Goal: Transaction & Acquisition: Purchase product/service

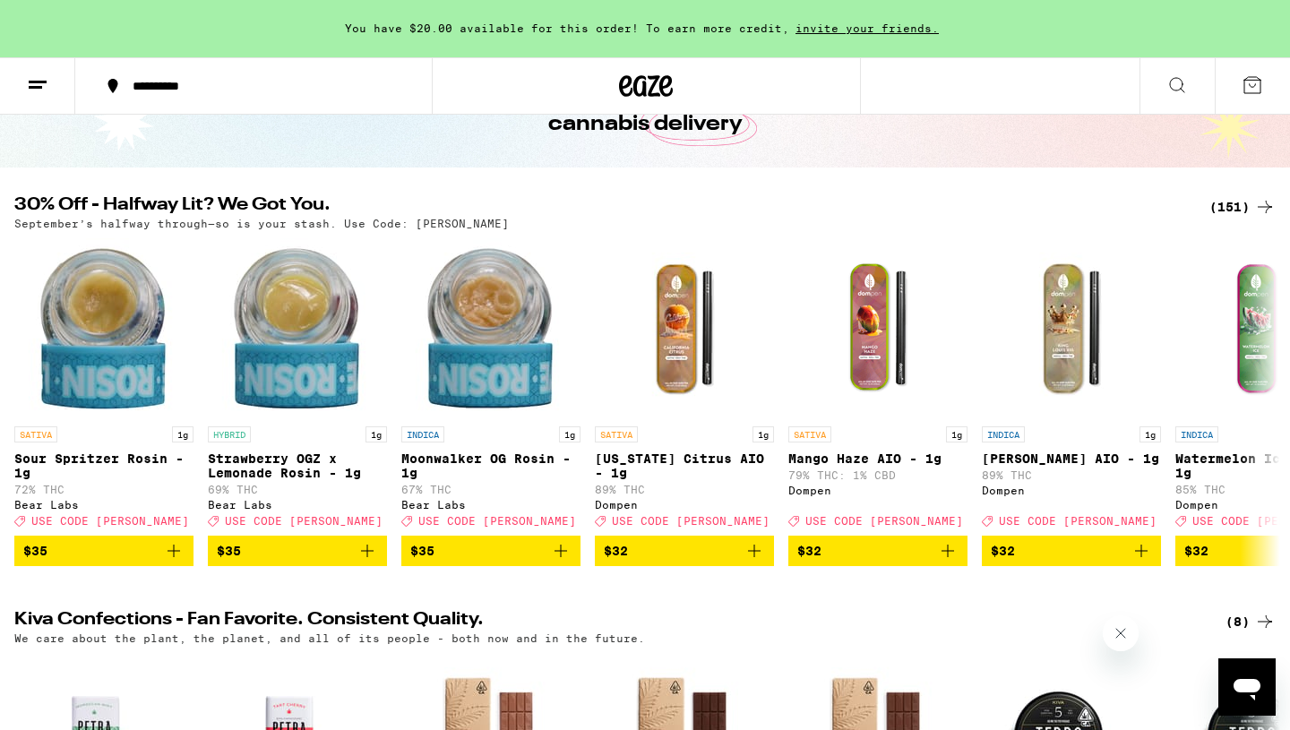
click at [1264, 202] on icon at bounding box center [1266, 207] width 22 height 22
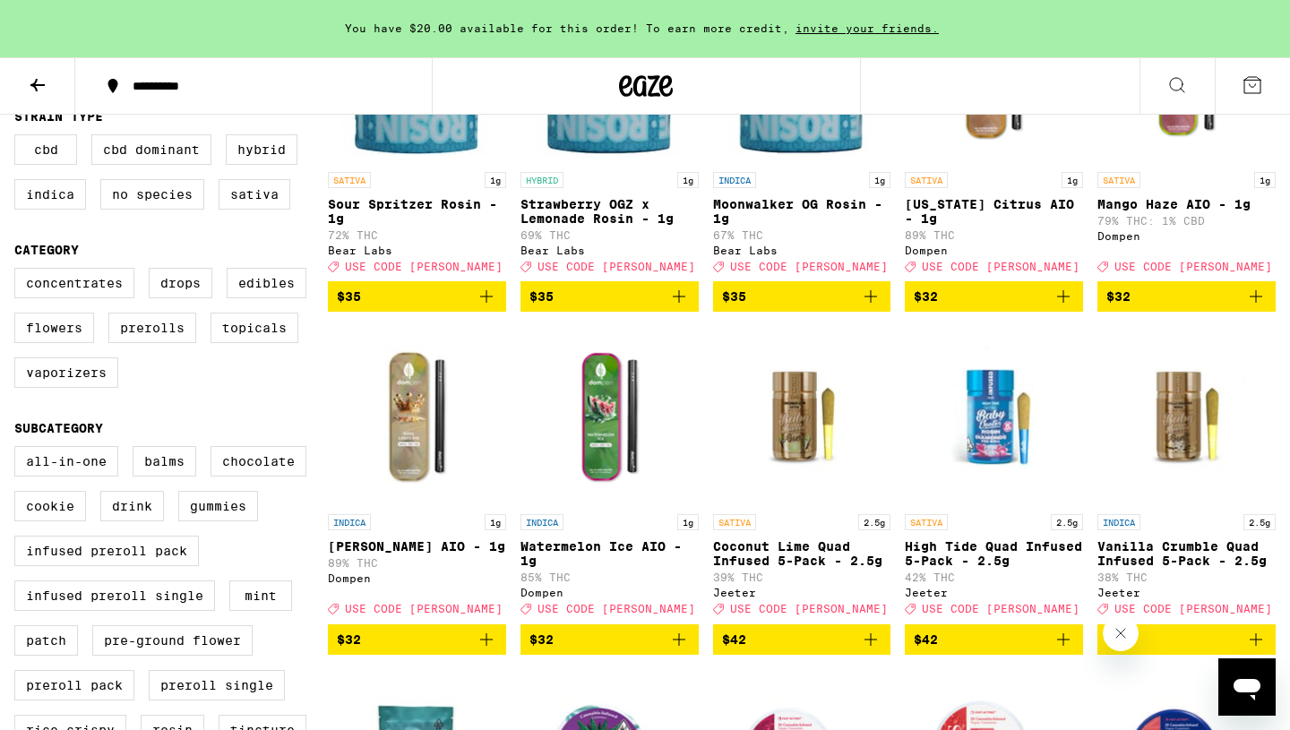
scroll to position [333, 0]
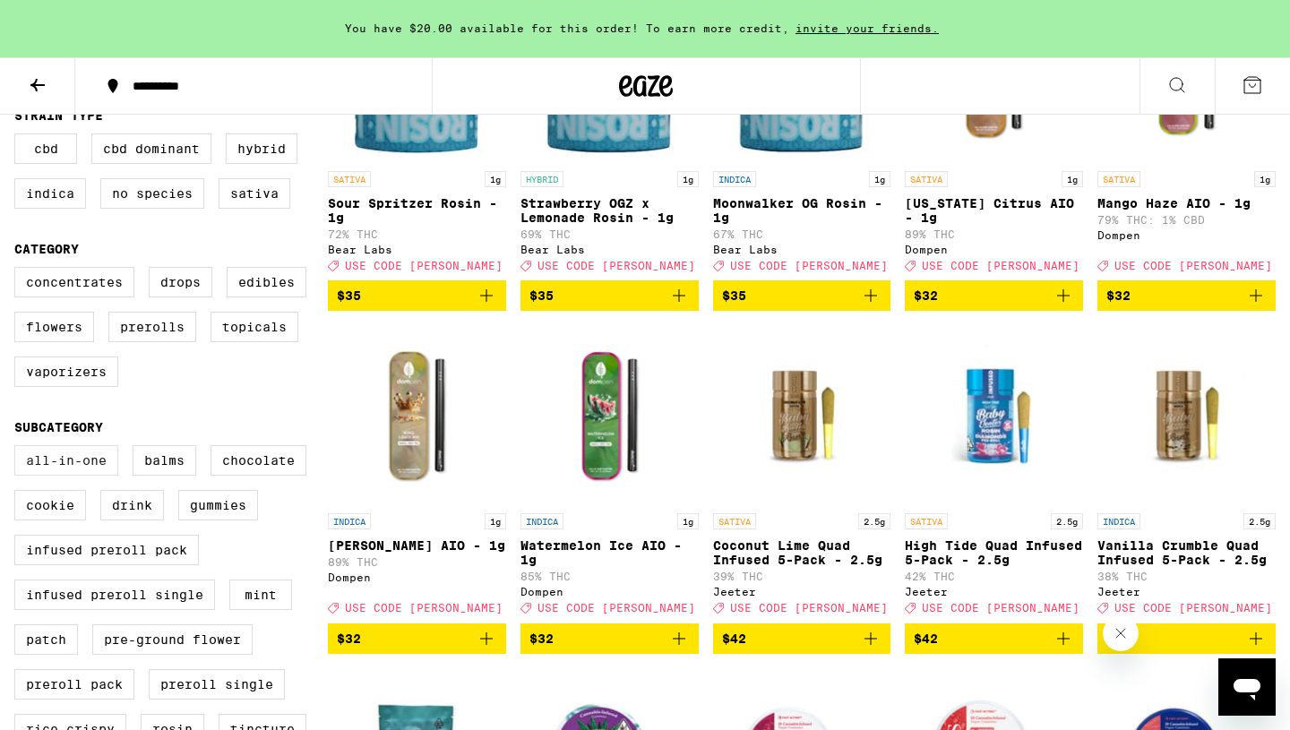
click at [81, 476] on label "All-In-One" at bounding box center [66, 460] width 104 height 30
click at [19, 449] on input "All-In-One" at bounding box center [18, 448] width 1 height 1
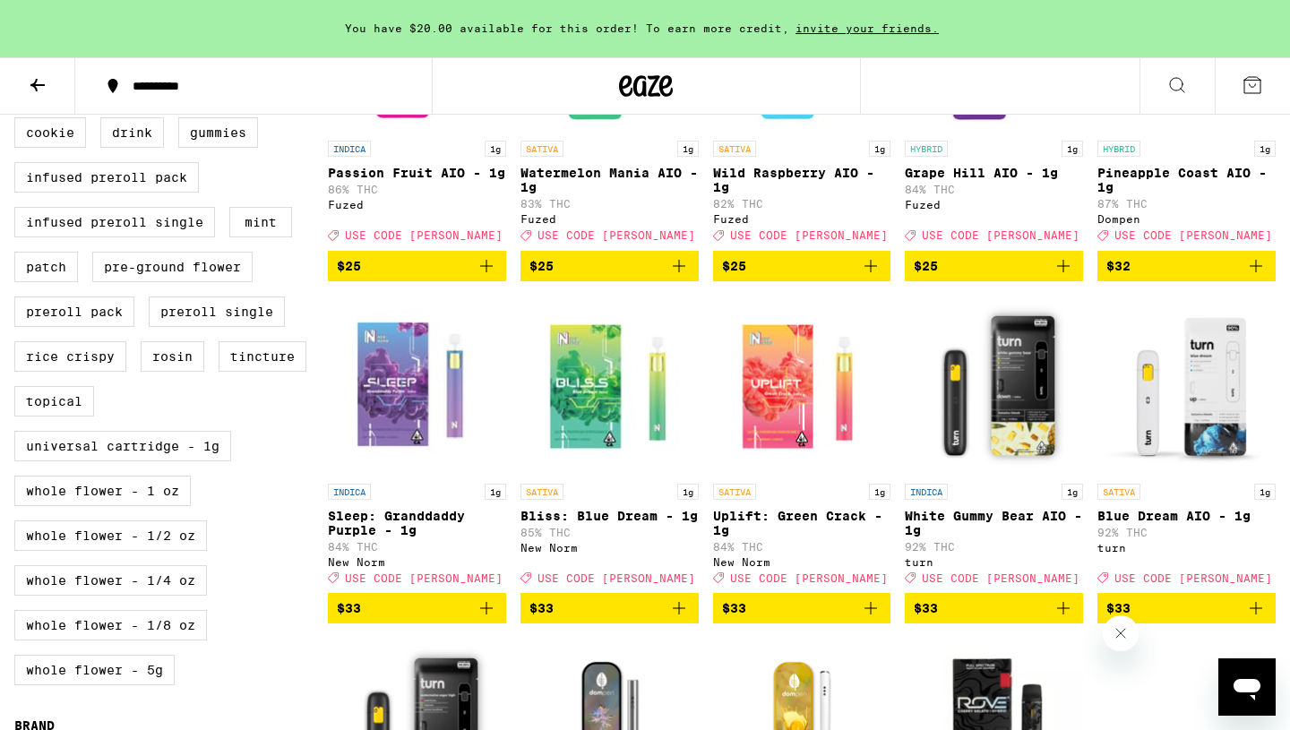
scroll to position [705, 0]
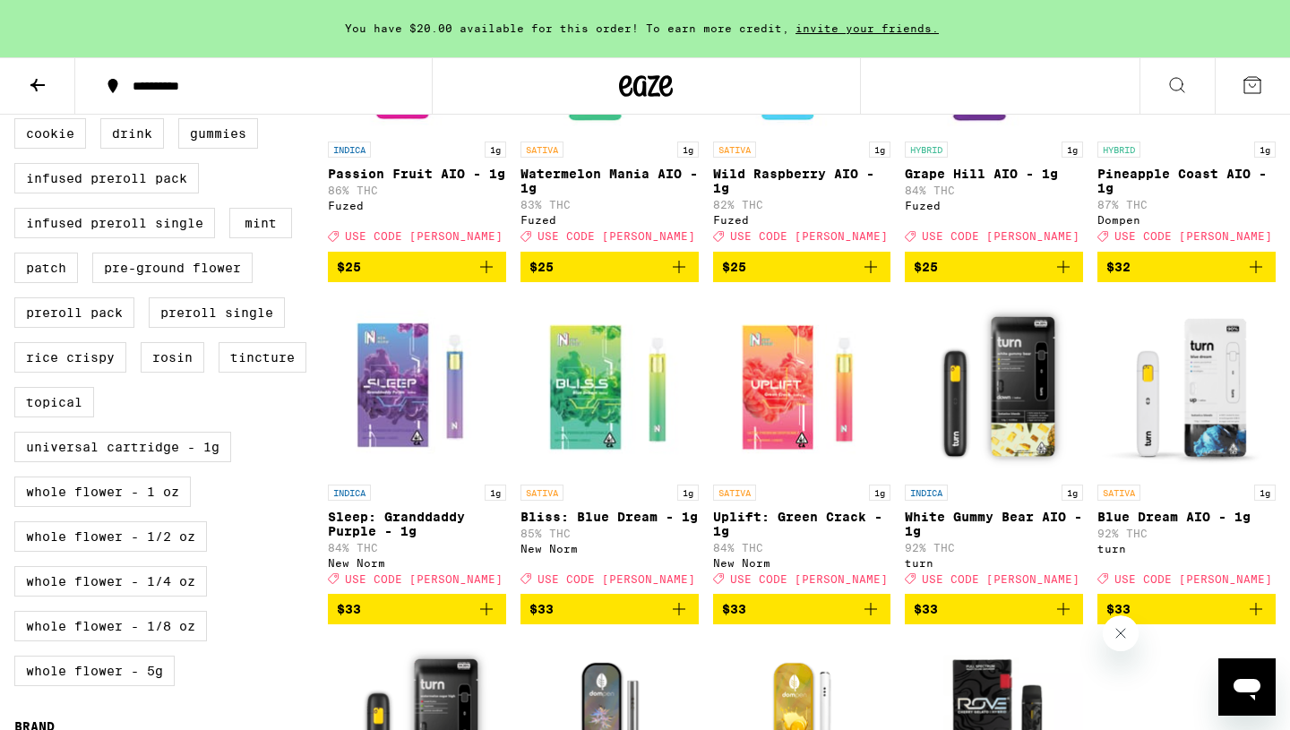
click at [675, 620] on icon "Add to bag" at bounding box center [679, 610] width 22 height 22
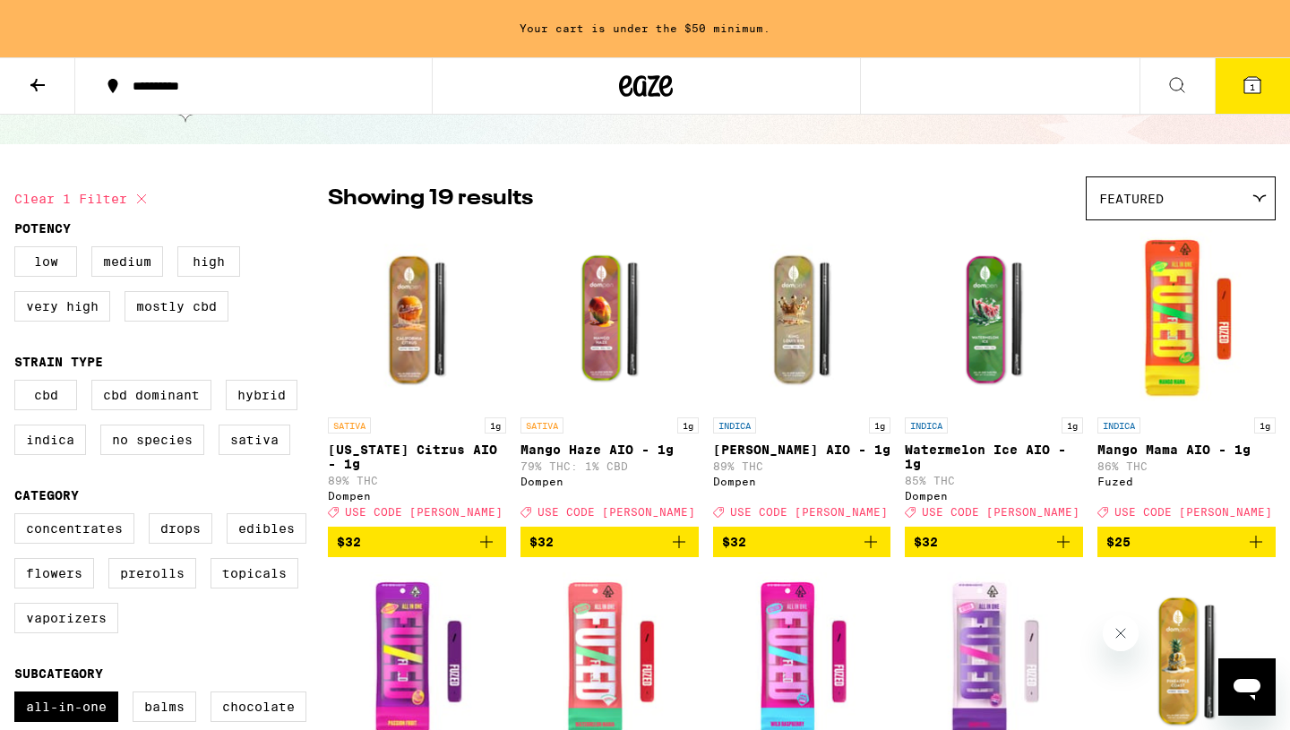
scroll to position [0, 0]
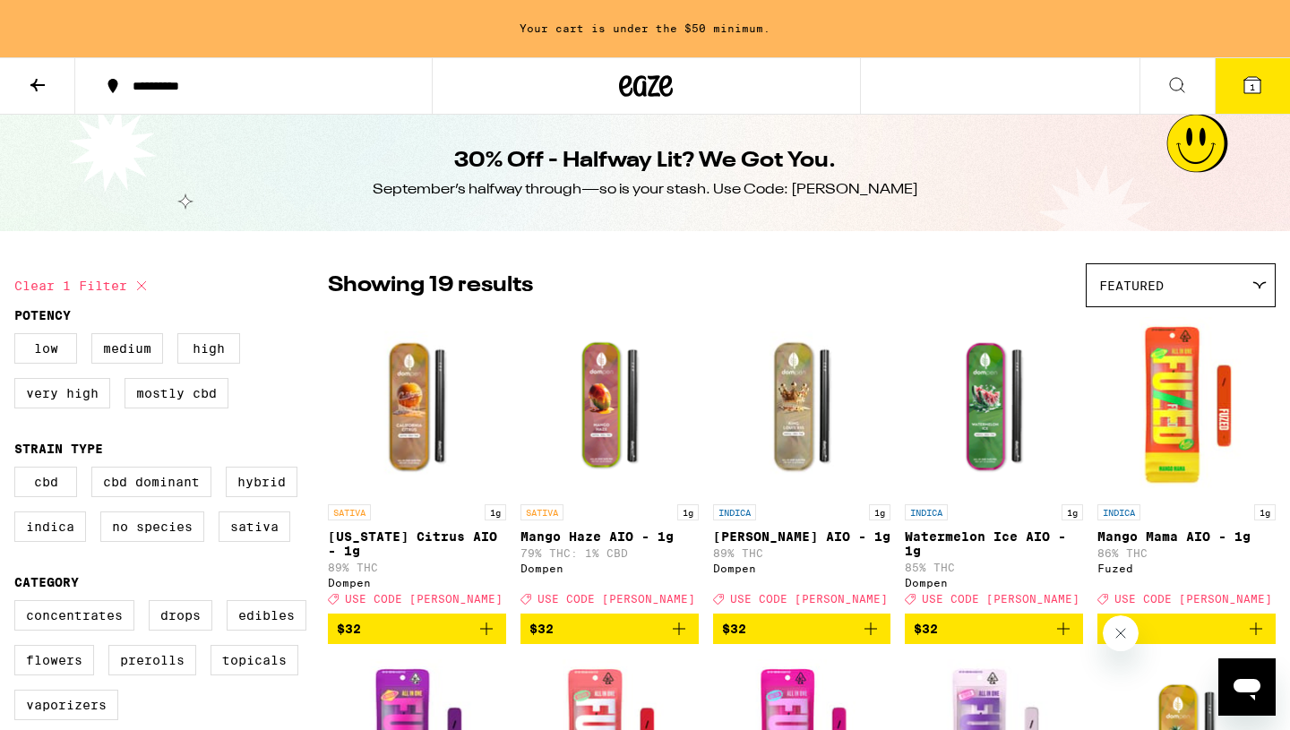
click at [836, 387] on img "Open page for King Louis XIII AIO - 1g from Dompen" at bounding box center [802, 405] width 178 height 179
click at [868, 640] on icon "Add to bag" at bounding box center [871, 629] width 22 height 22
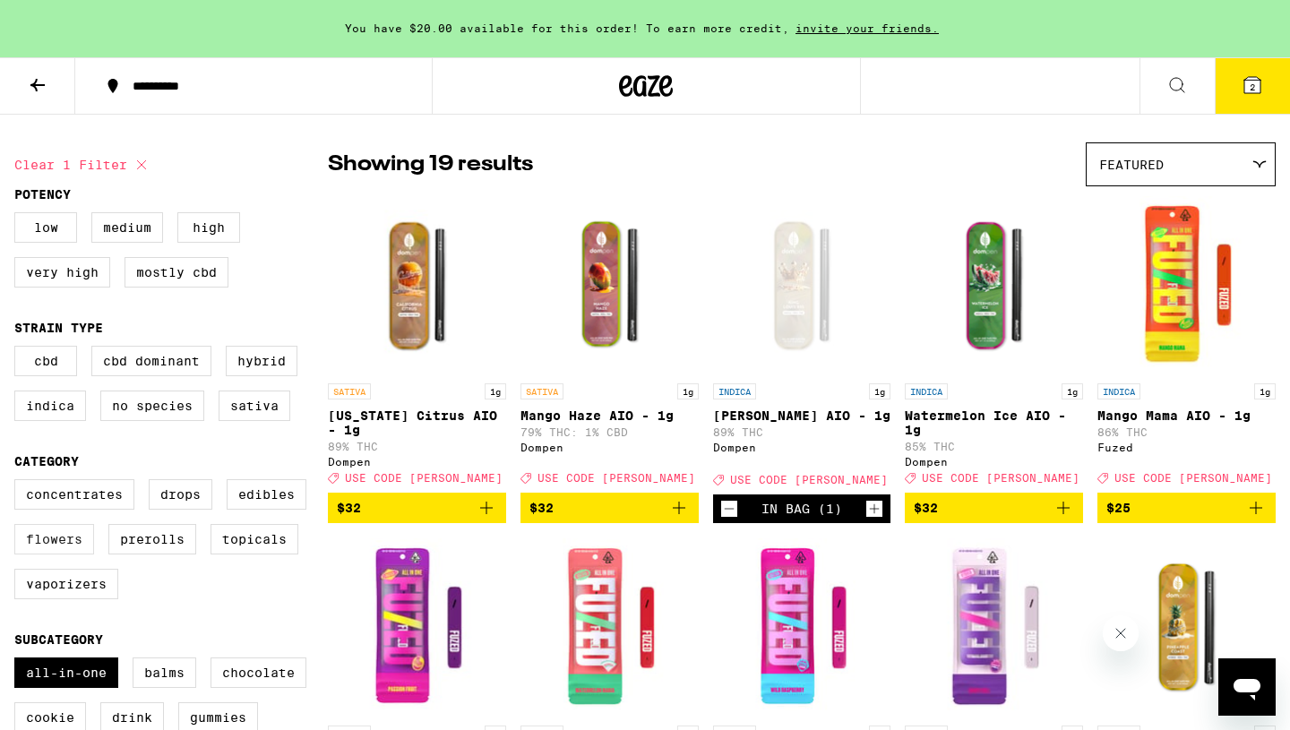
scroll to position [119, 0]
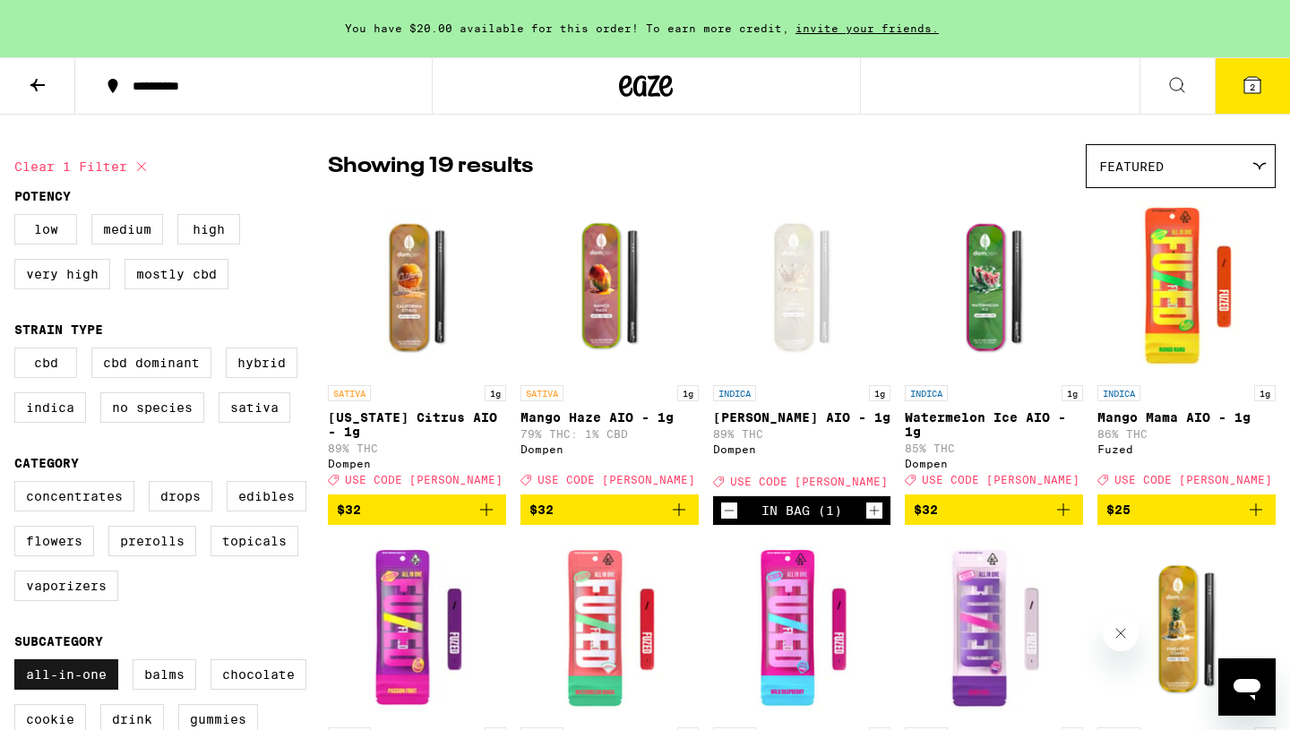
click at [73, 688] on label "All-In-One" at bounding box center [66, 675] width 104 height 30
click at [19, 663] on input "All-In-One" at bounding box center [18, 662] width 1 height 1
checkbox input "false"
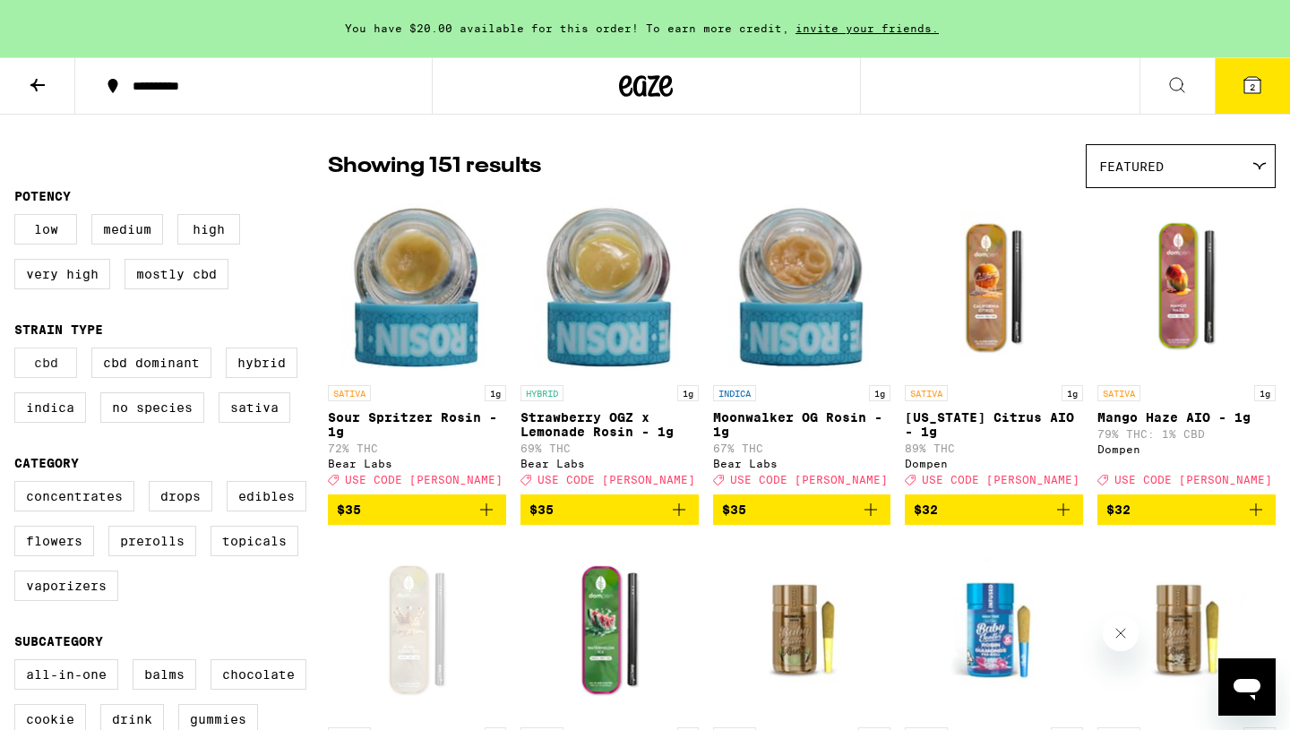
click at [60, 364] on label "CBD" at bounding box center [45, 363] width 63 height 30
click at [19, 351] on input "CBD" at bounding box center [18, 350] width 1 height 1
checkbox input "true"
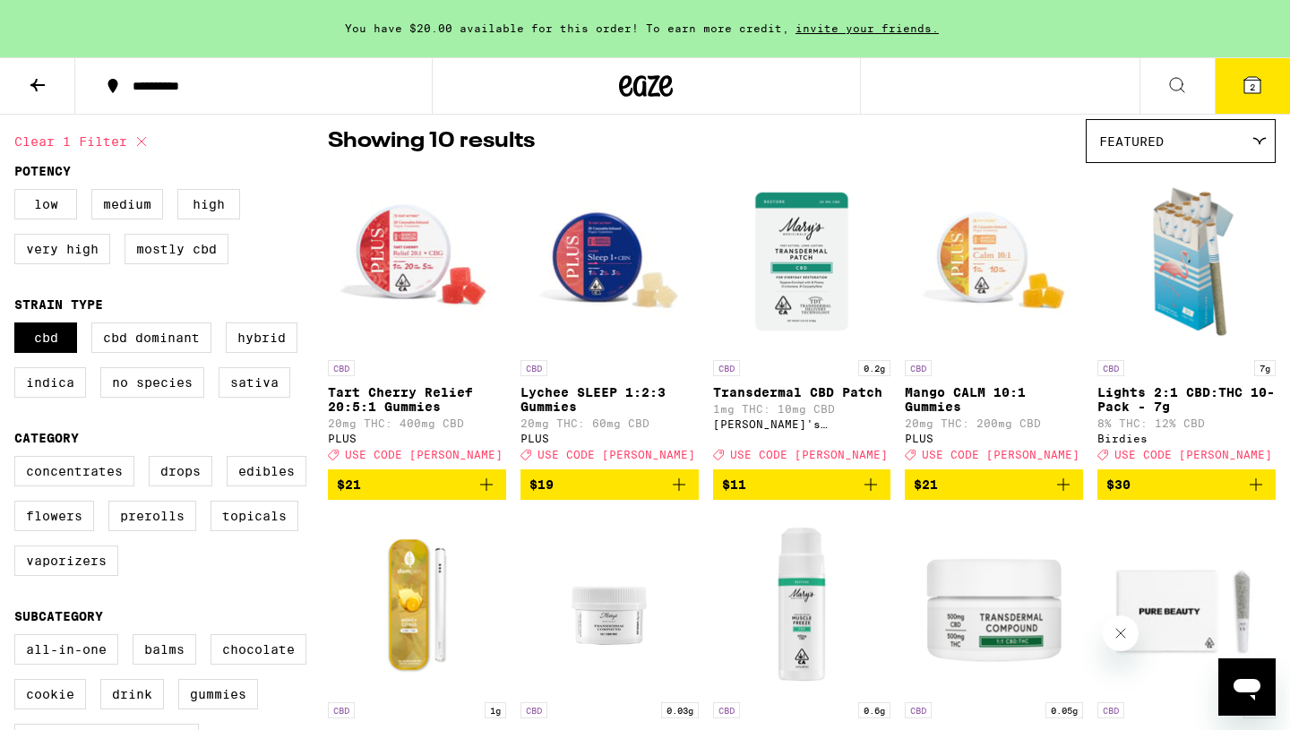
scroll to position [146, 0]
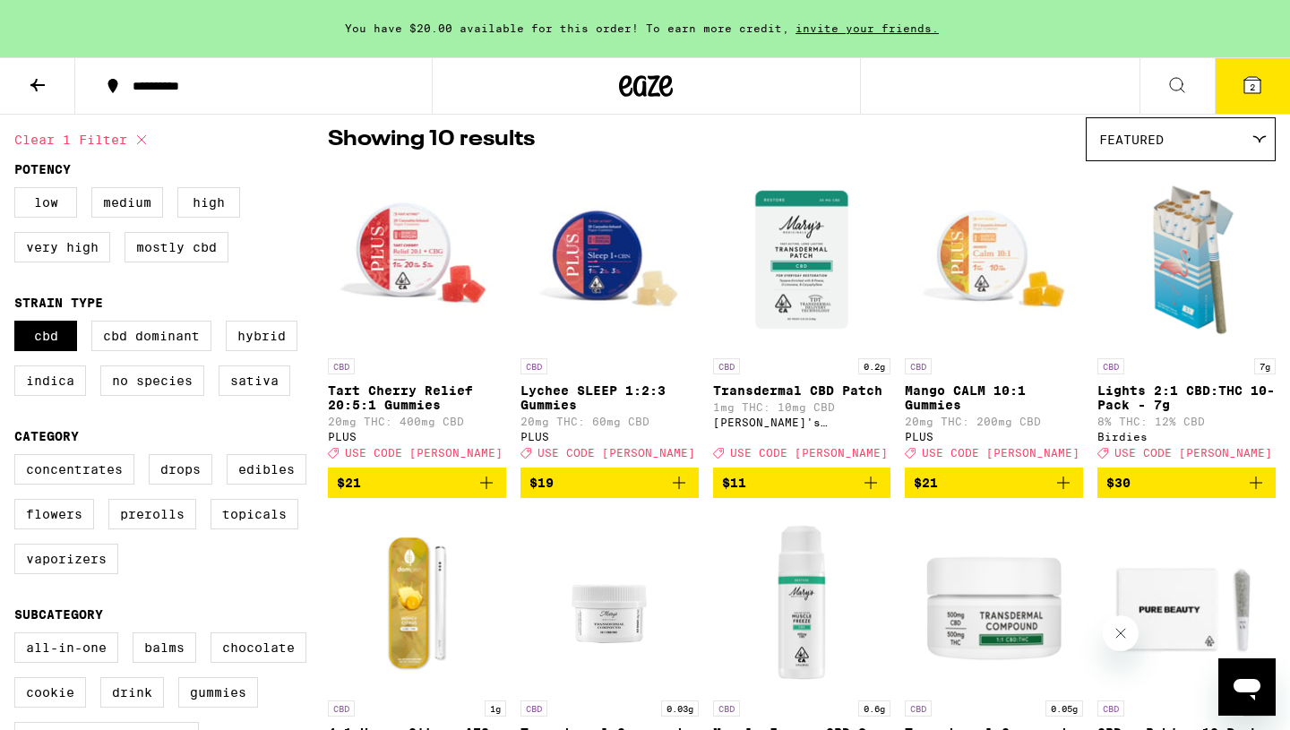
click at [869, 492] on icon "Add to bag" at bounding box center [871, 483] width 22 height 22
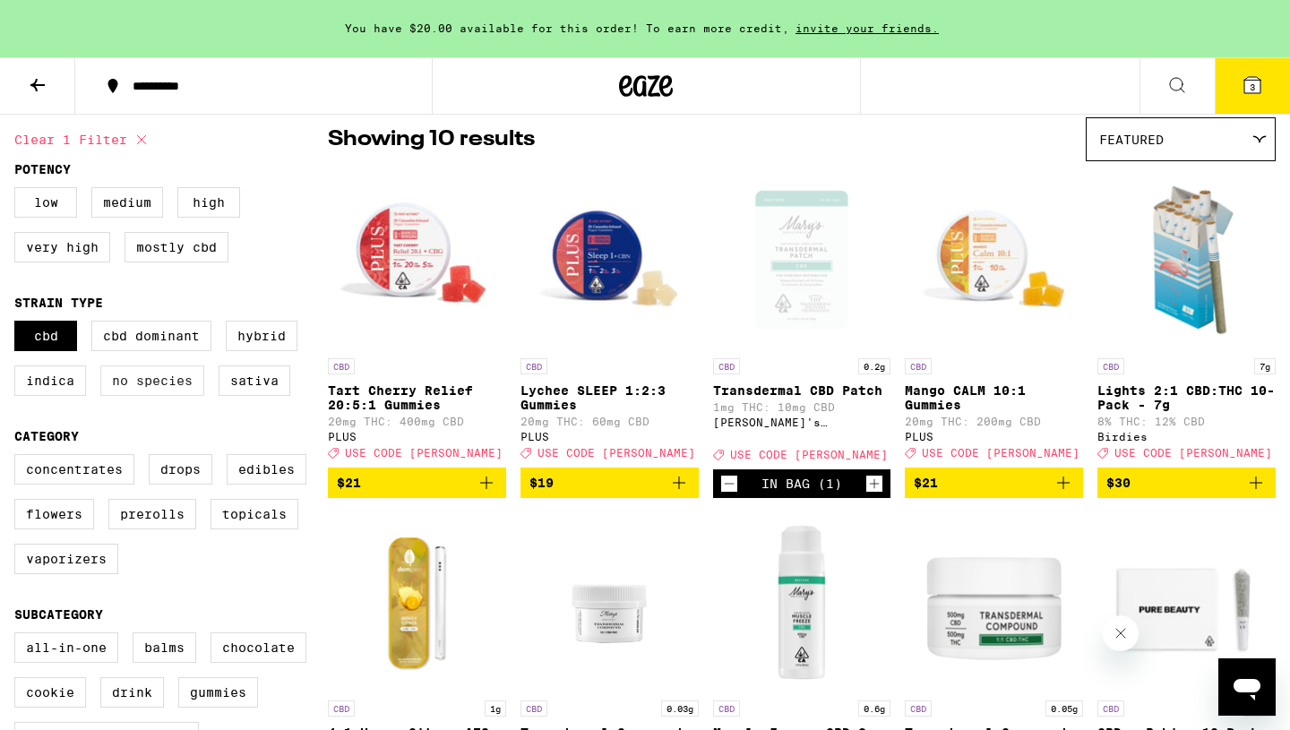
click at [145, 393] on label "No Species" at bounding box center [152, 381] width 104 height 30
click at [19, 324] on input "No Species" at bounding box center [18, 323] width 1 height 1
checkbox input "true"
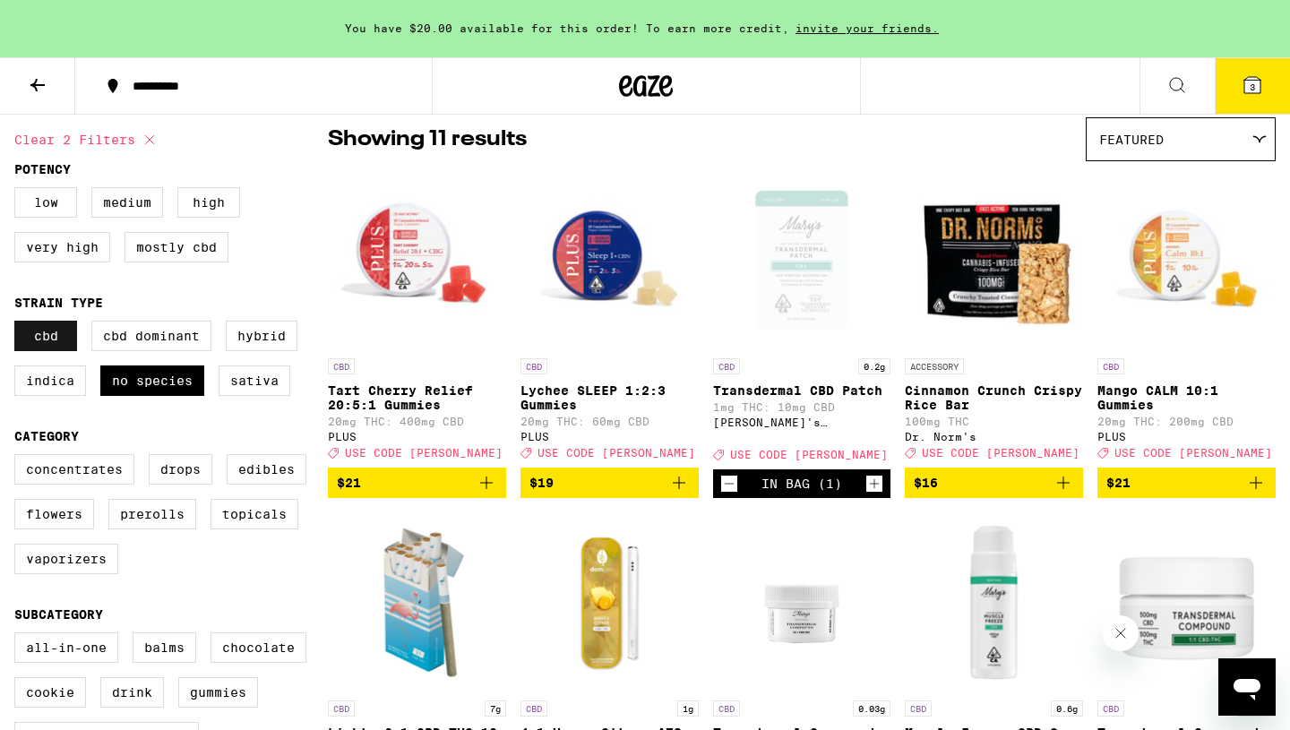
click at [38, 341] on label "CBD" at bounding box center [45, 336] width 63 height 30
click at [19, 324] on input "CBD" at bounding box center [18, 323] width 1 height 1
checkbox input "false"
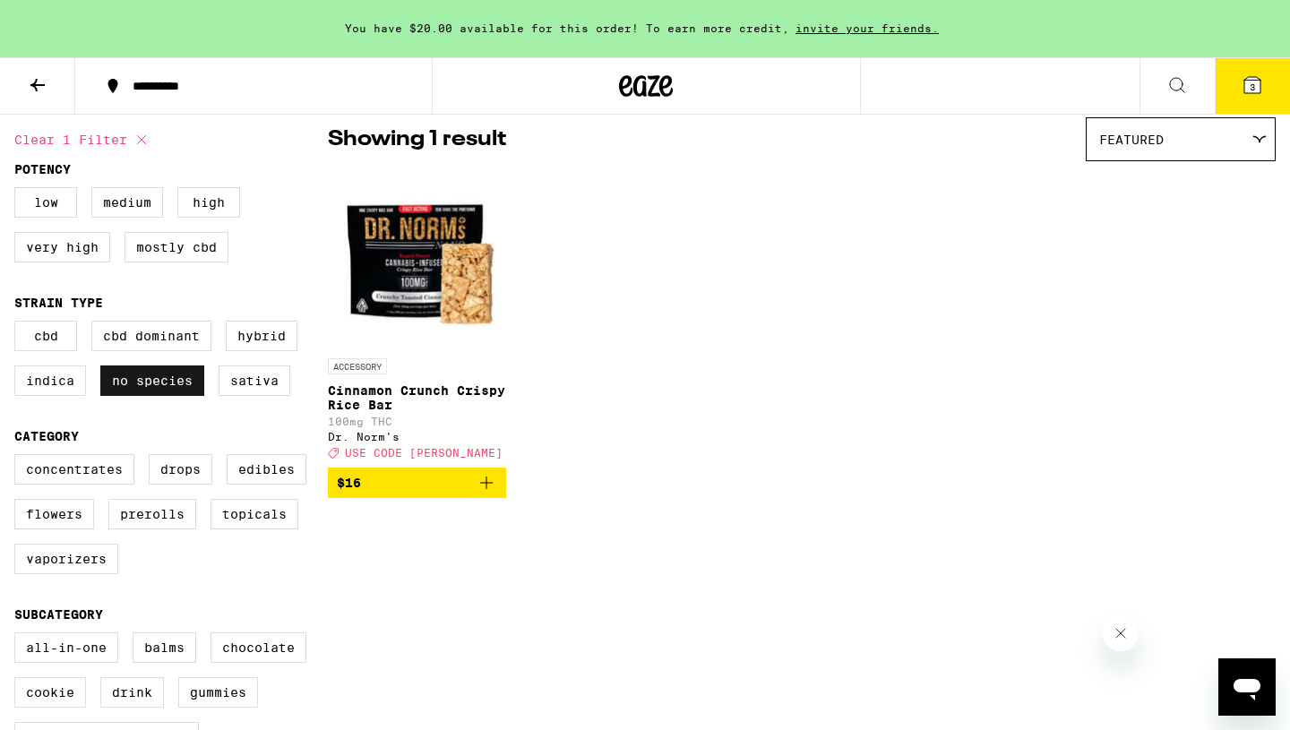
click at [125, 393] on label "No Species" at bounding box center [152, 381] width 104 height 30
click at [19, 324] on input "No Species" at bounding box center [18, 323] width 1 height 1
checkbox input "false"
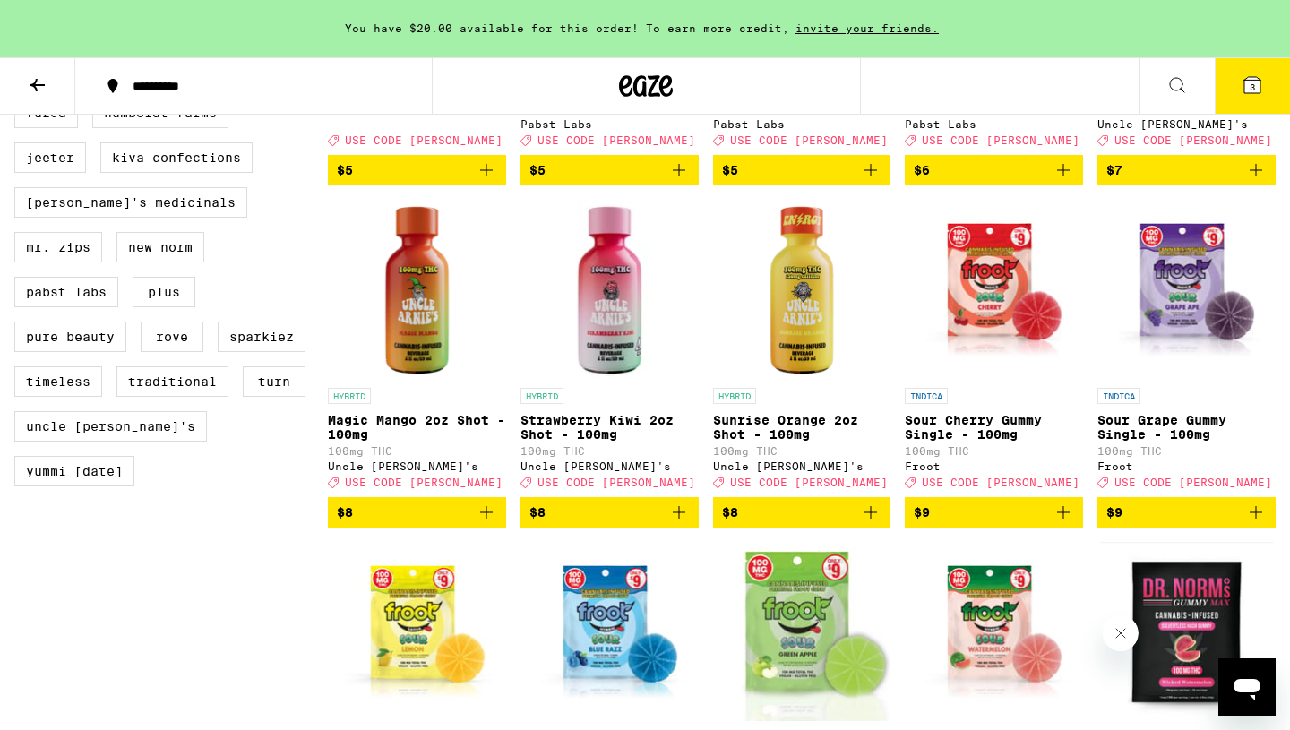
scroll to position [1607, 0]
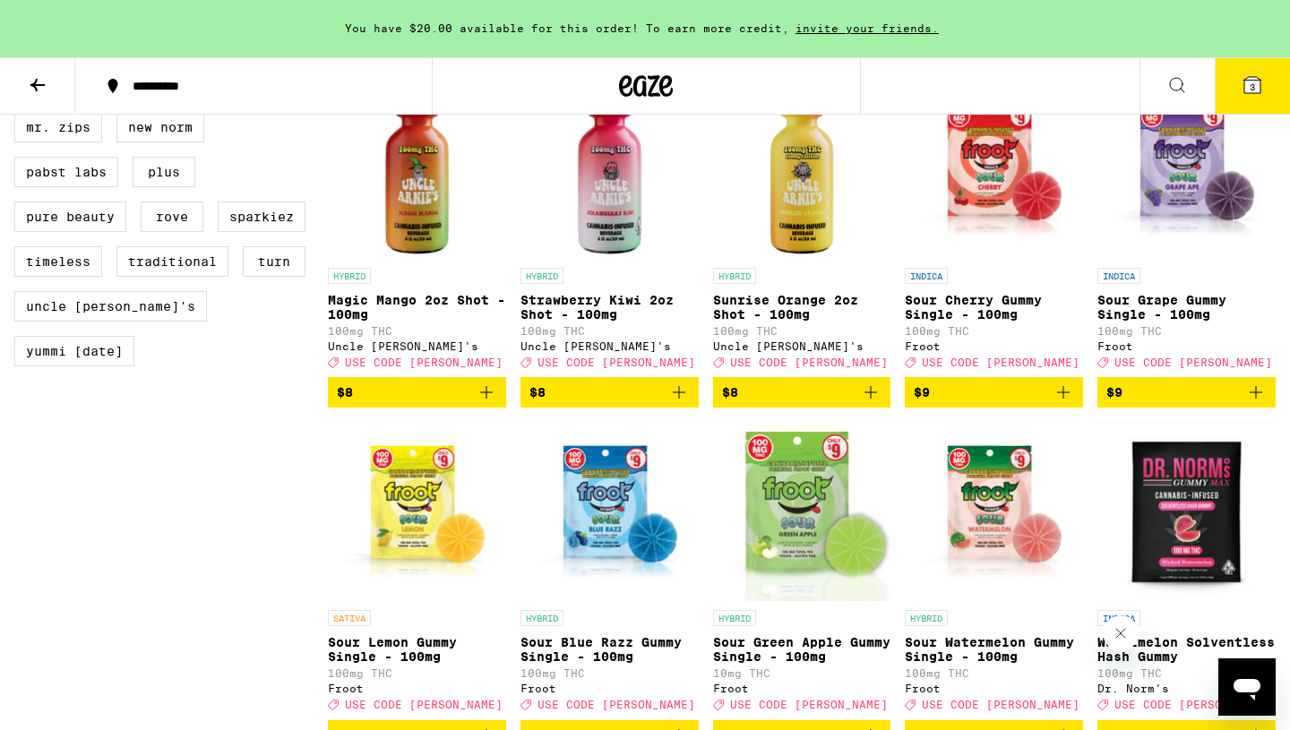
click at [91, 156] on div "Alien Labs Allswell Bear Labs Birdies Dompen Dr. Norm's Everyday Froot Fuzed Hu…" at bounding box center [171, 112] width 314 height 538
click at [91, 98] on label "[PERSON_NAME]'s Medicinals" at bounding box center [130, 82] width 233 height 30
checkbox input "true"
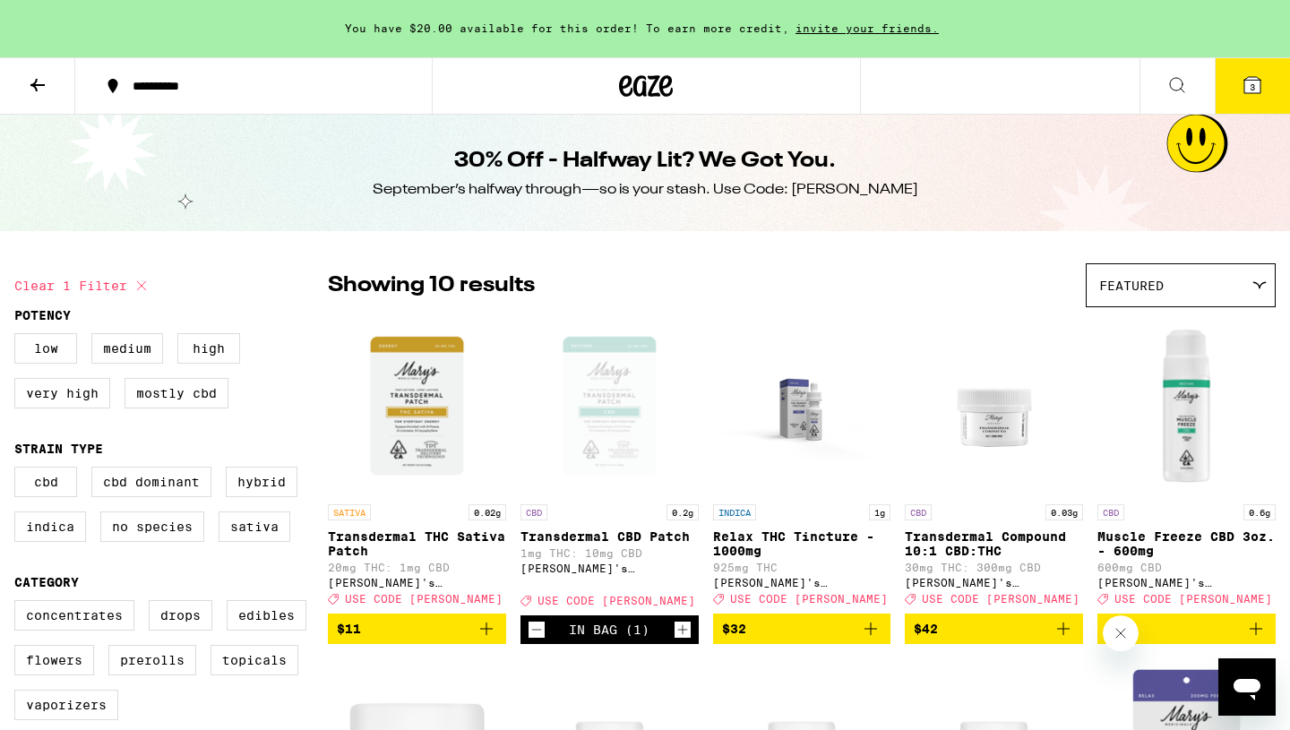
scroll to position [22, 0]
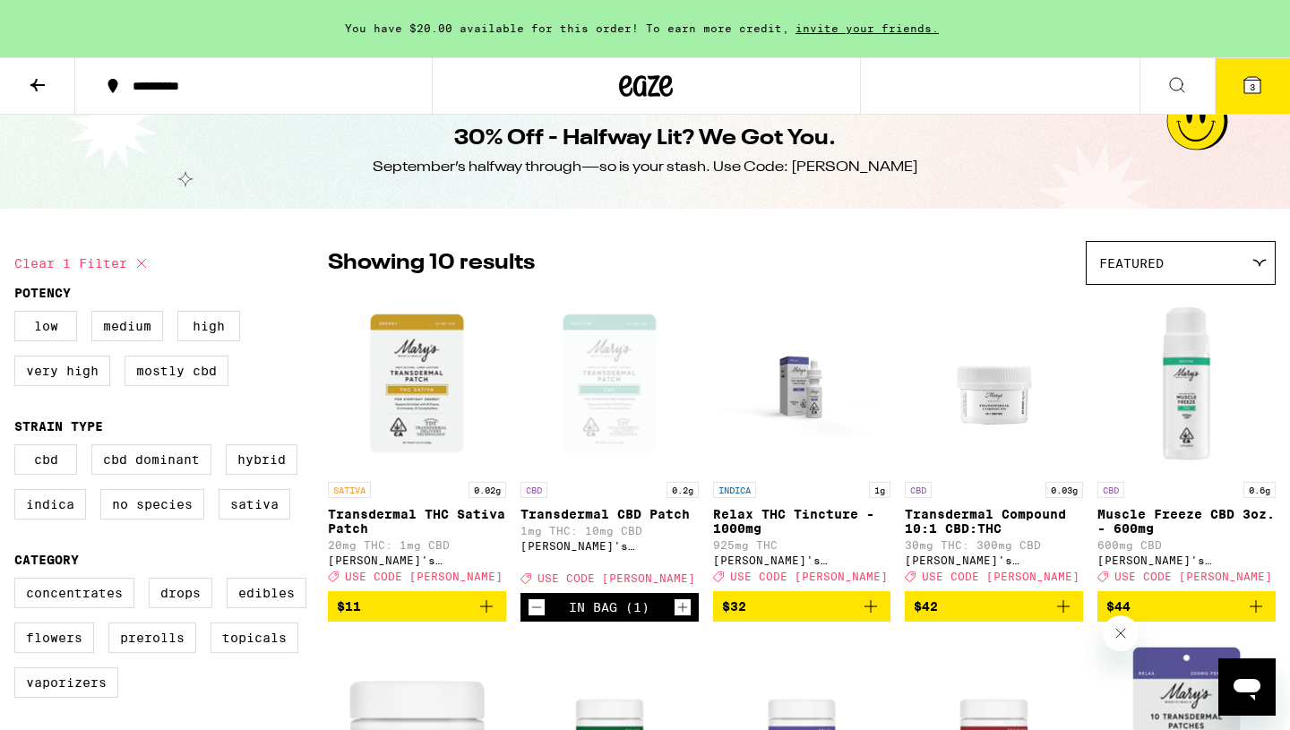
click at [32, 83] on icon at bounding box center [37, 85] width 14 height 13
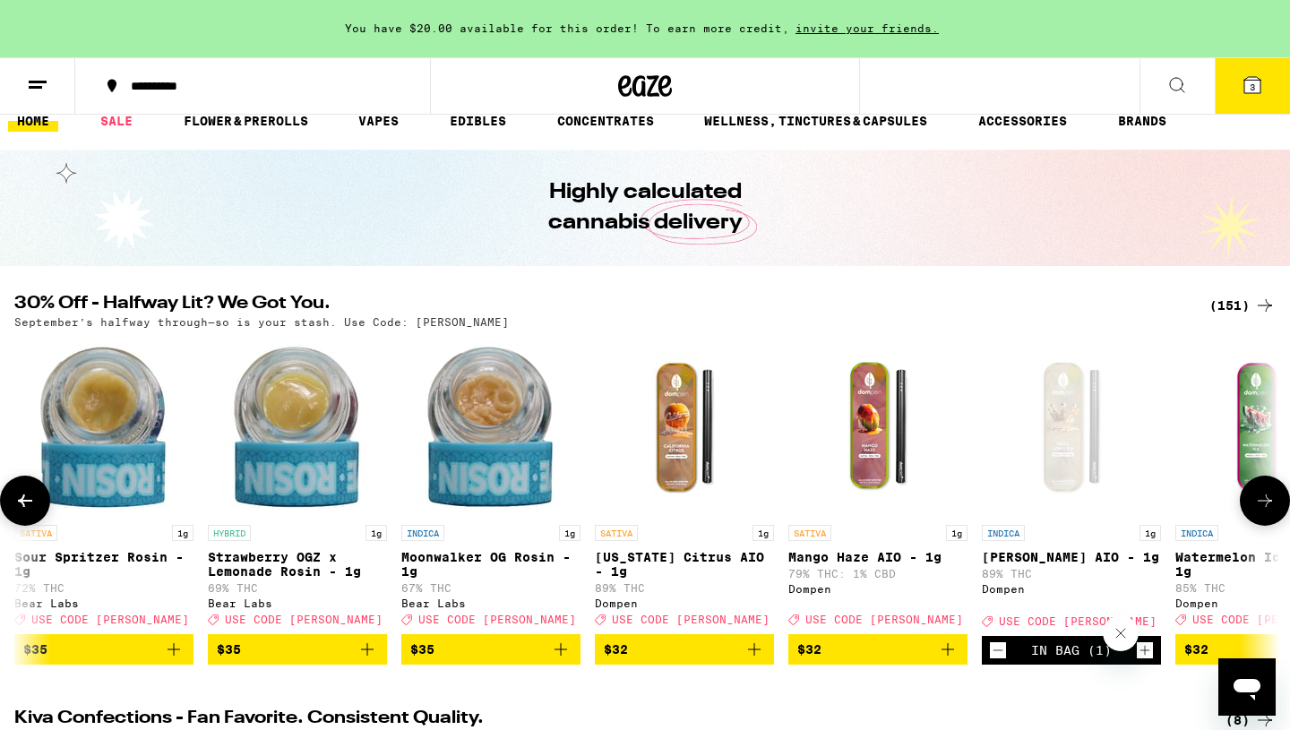
click at [49, 80] on button at bounding box center [37, 86] width 75 height 56
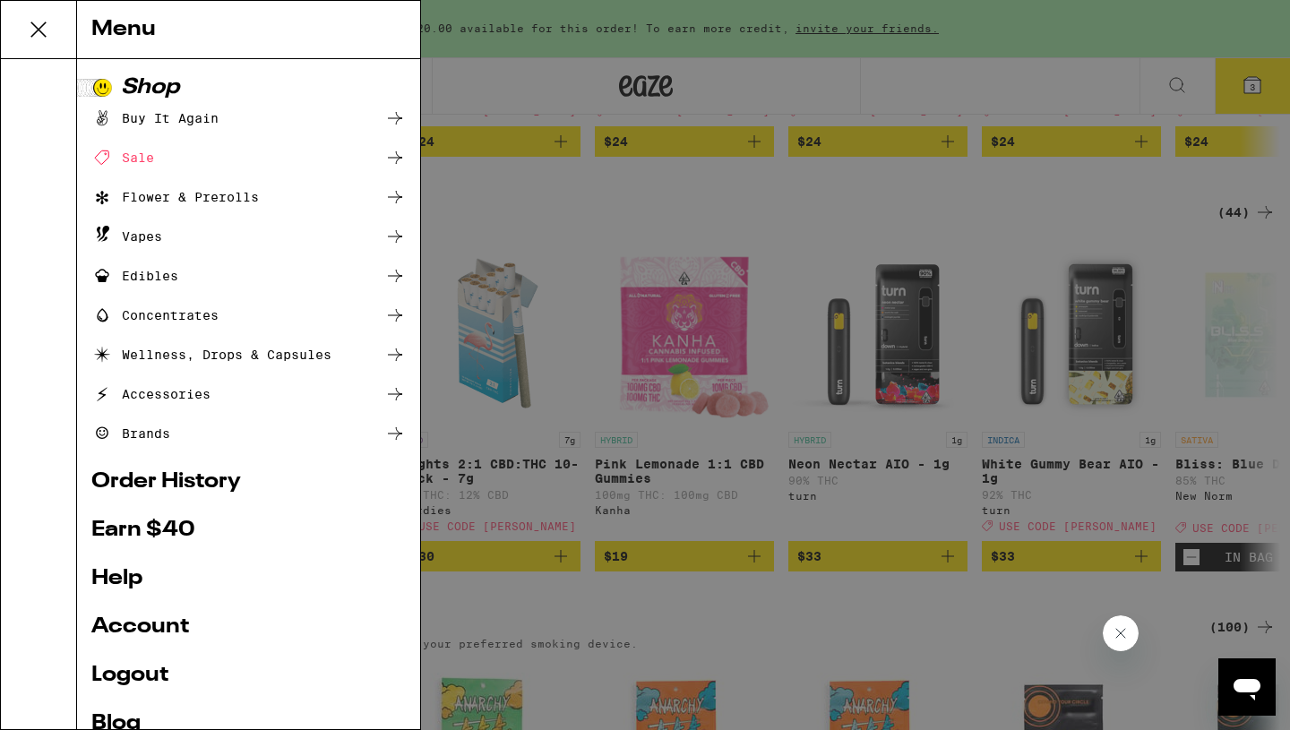
click at [158, 401] on div "Accessories" at bounding box center [150, 395] width 119 height 22
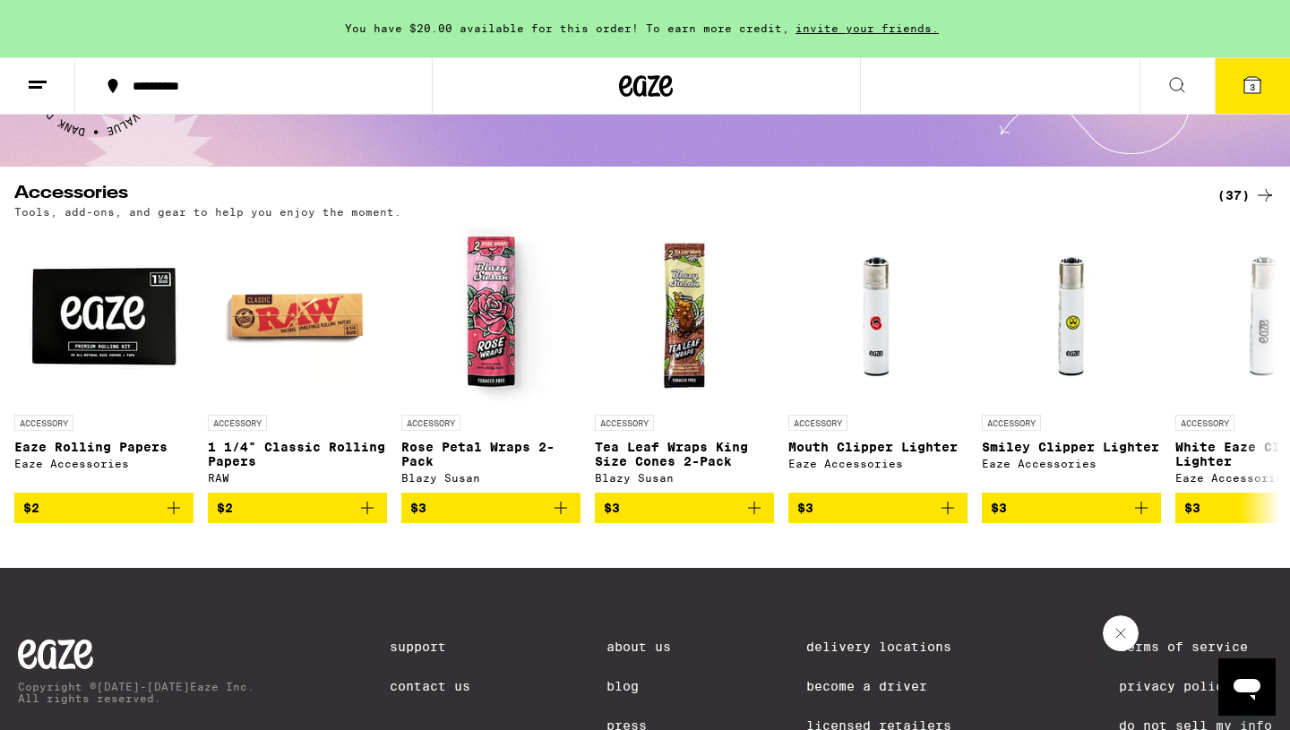
scroll to position [151, 0]
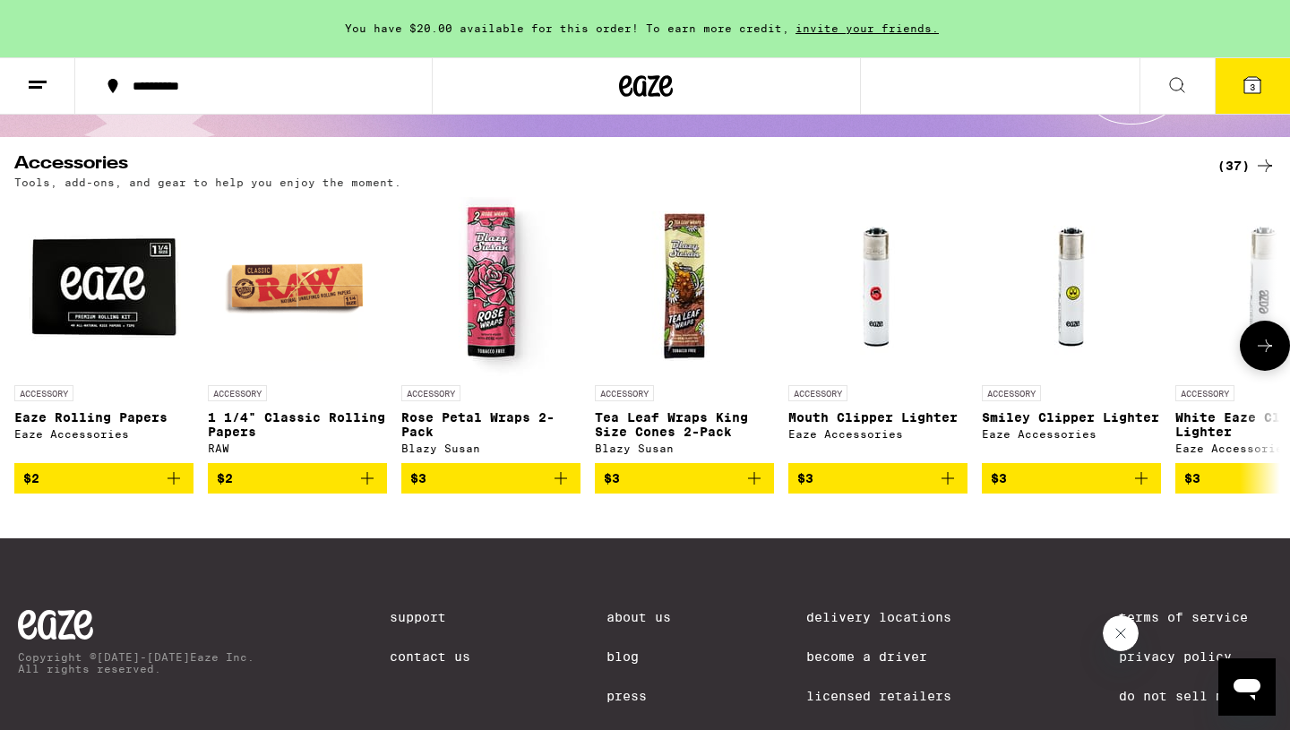
click at [1269, 357] on icon at bounding box center [1266, 346] width 22 height 22
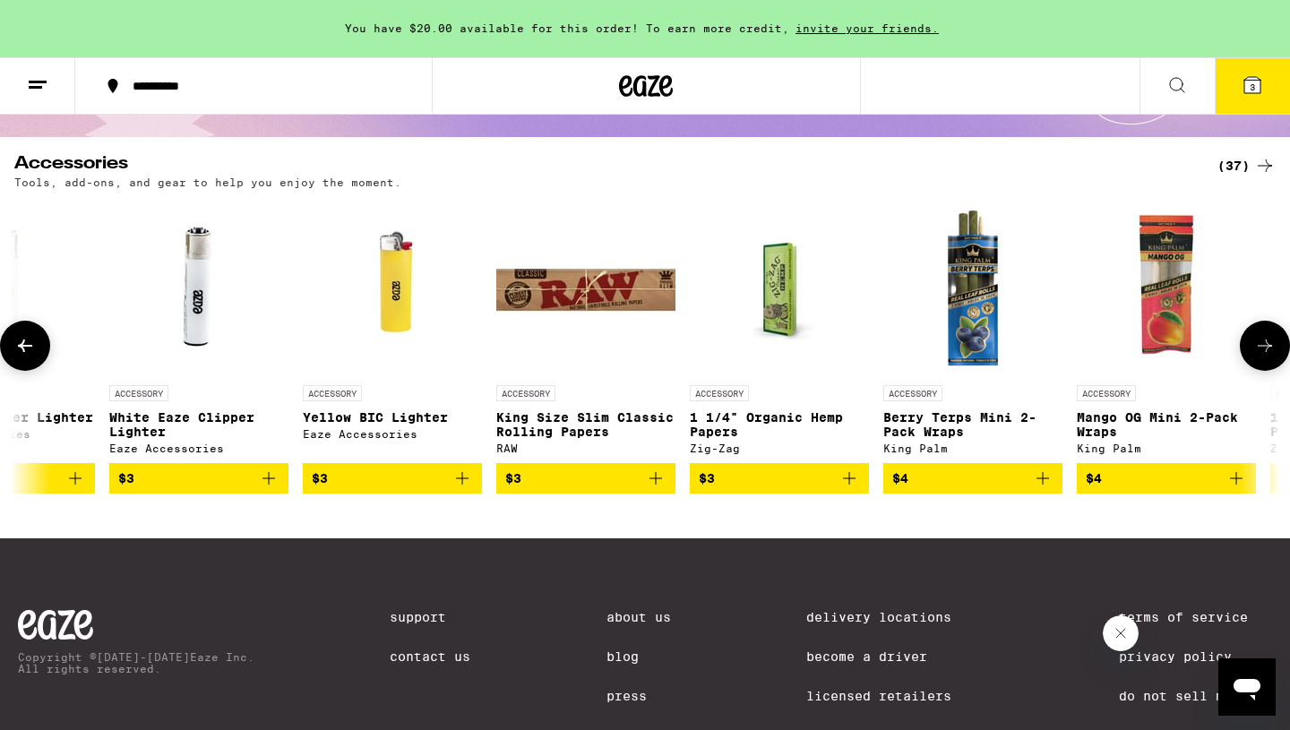
click at [1269, 357] on icon at bounding box center [1266, 346] width 22 height 22
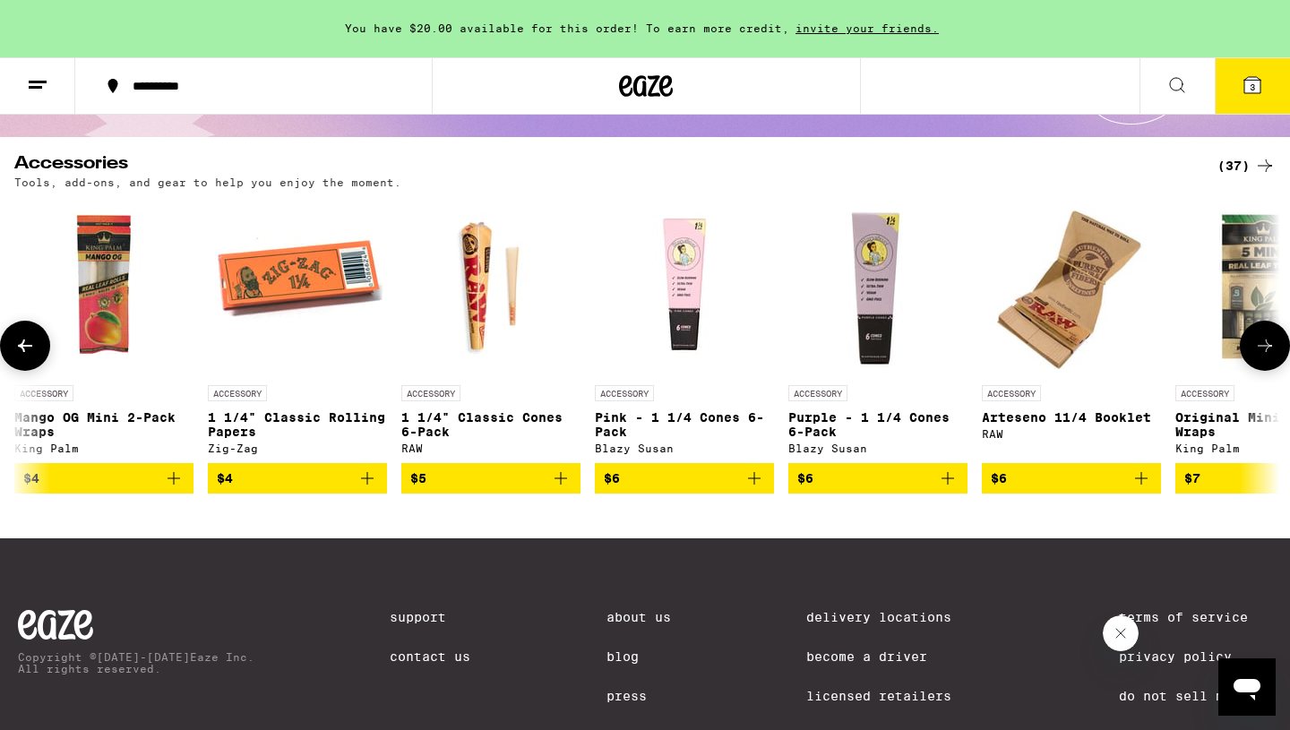
scroll to position [0, 2133]
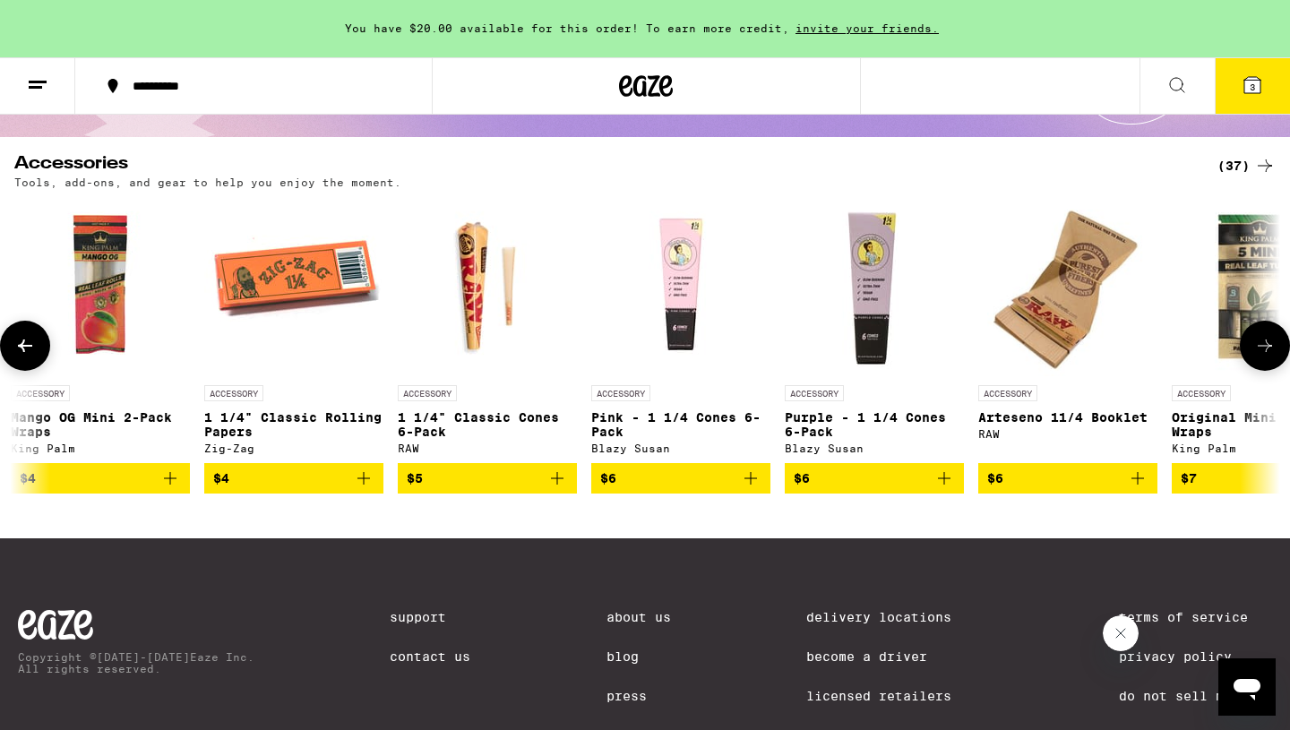
click at [1269, 357] on icon at bounding box center [1266, 346] width 22 height 22
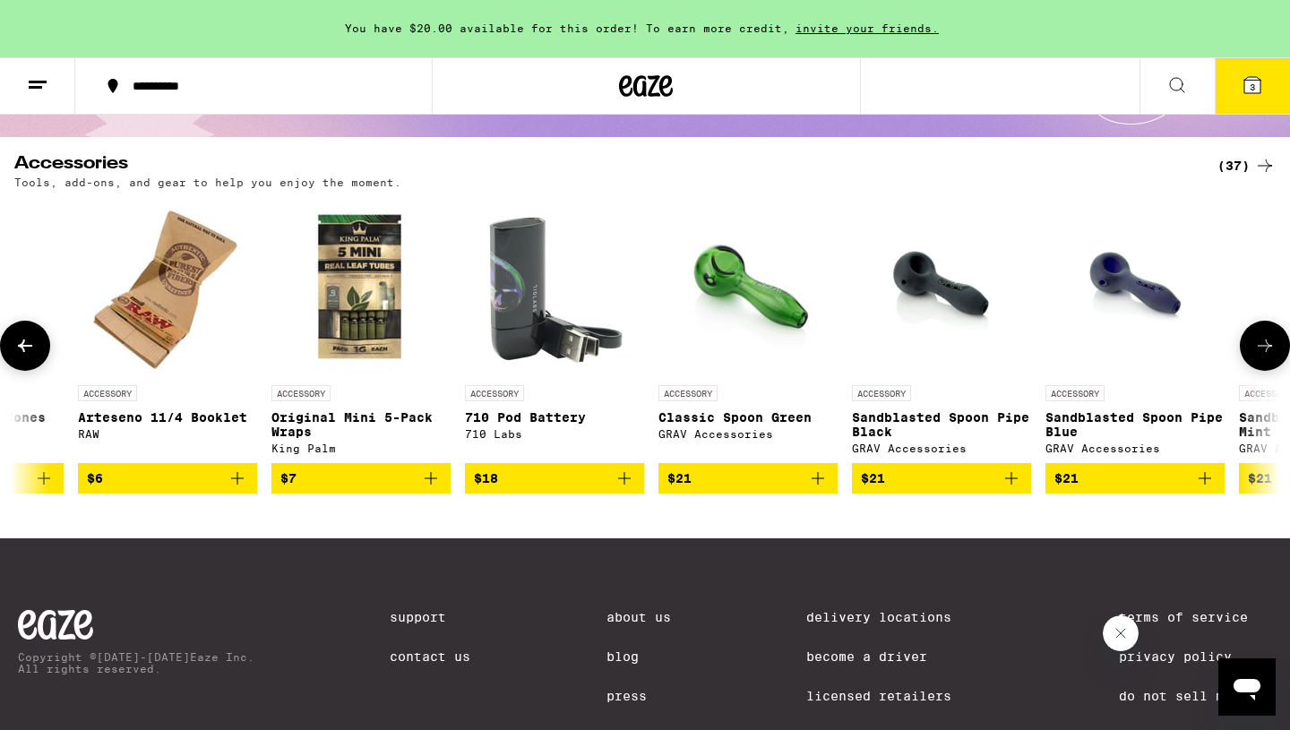
scroll to position [0, 3199]
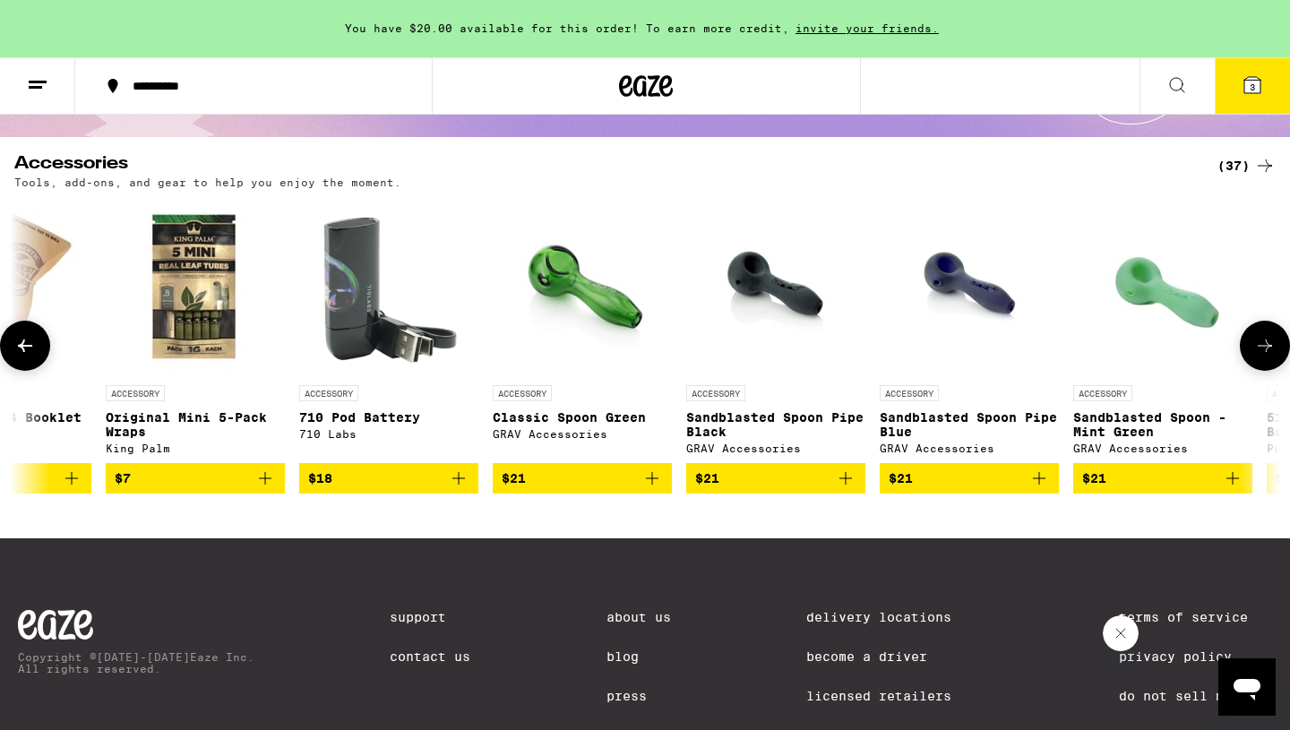
click at [1269, 357] on icon at bounding box center [1266, 346] width 22 height 22
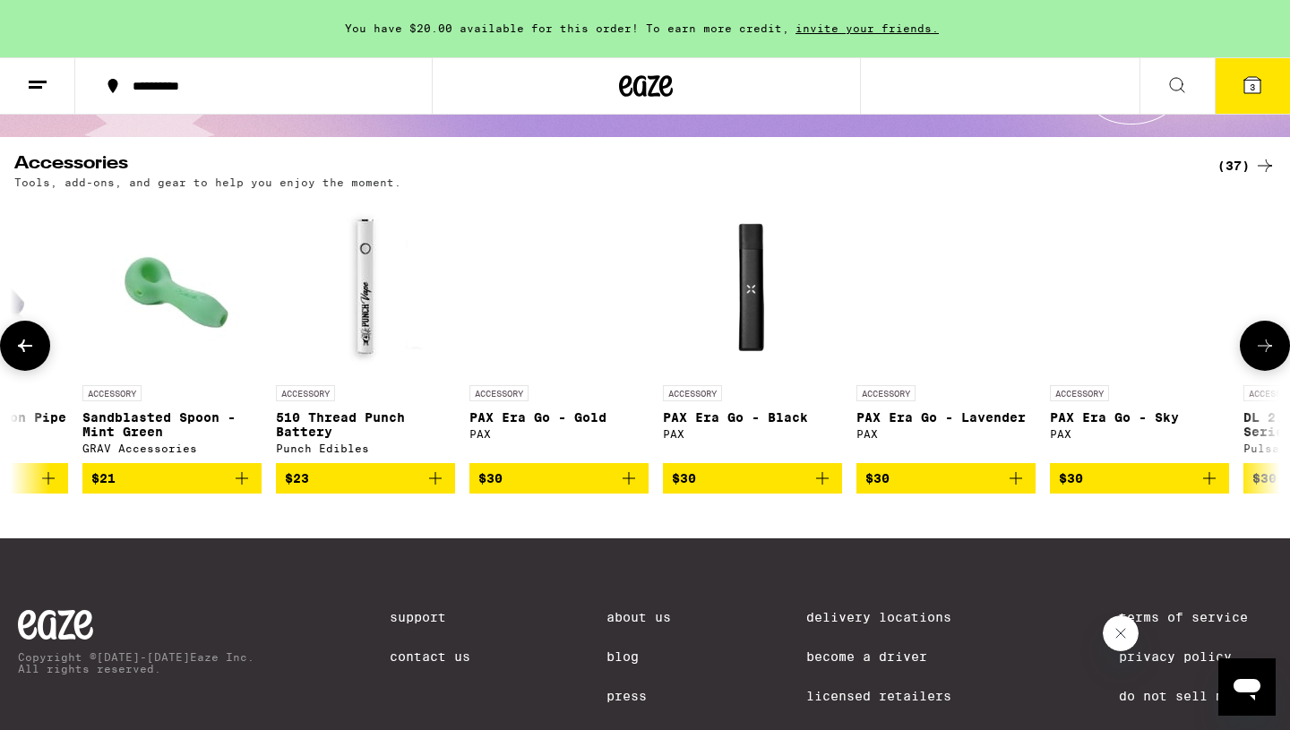
scroll to position [0, 4265]
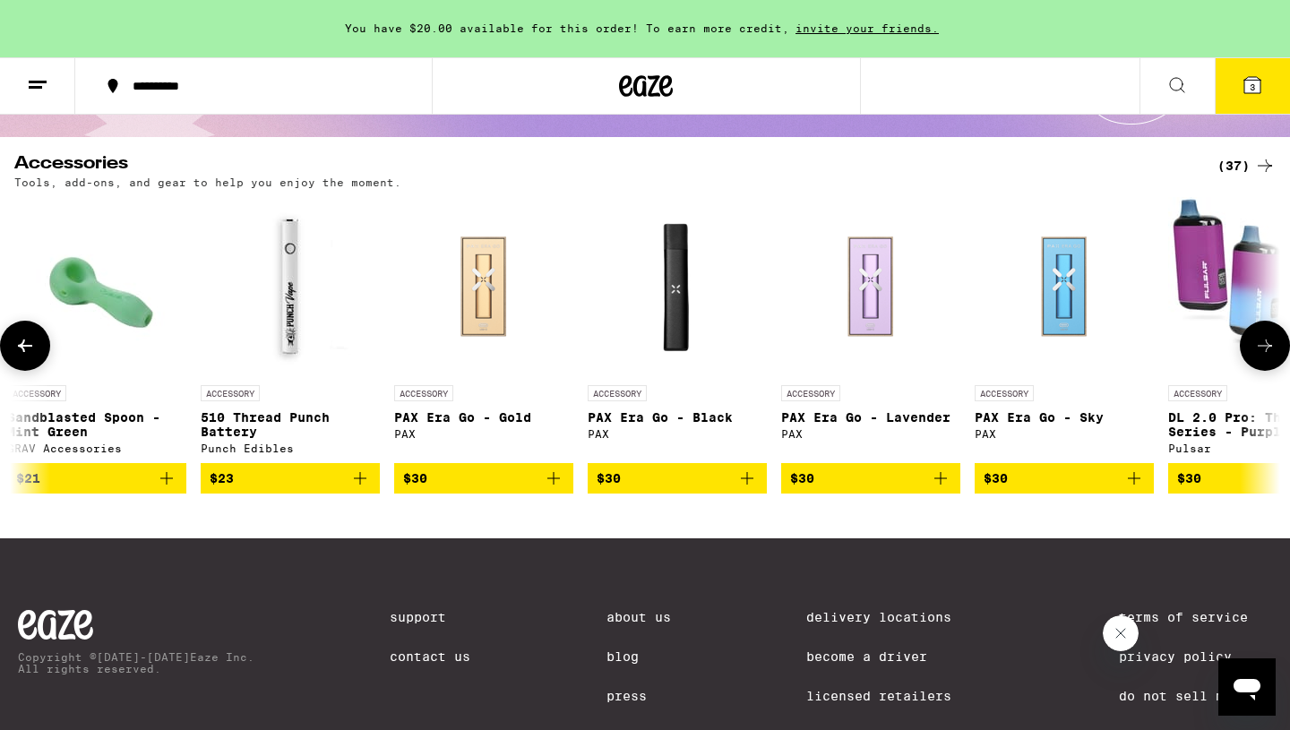
click at [1270, 357] on icon at bounding box center [1266, 346] width 22 height 22
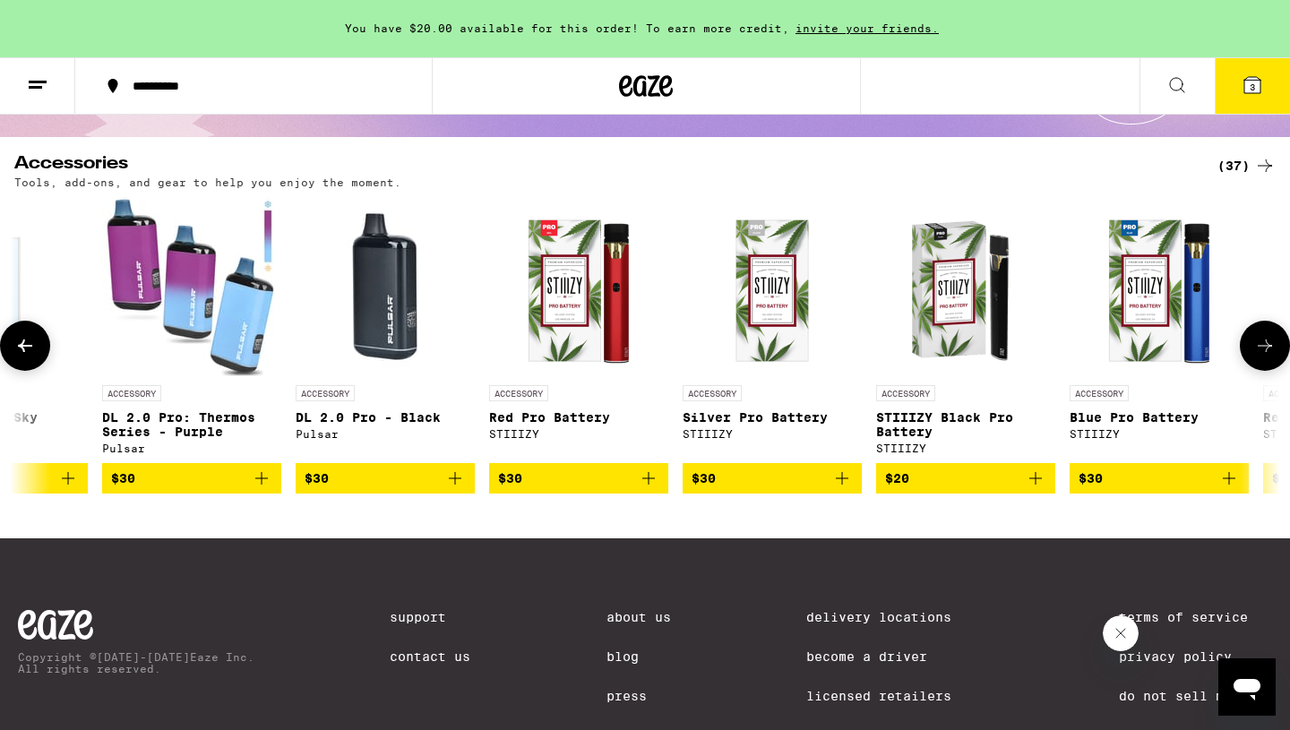
click at [1270, 357] on icon at bounding box center [1266, 346] width 22 height 22
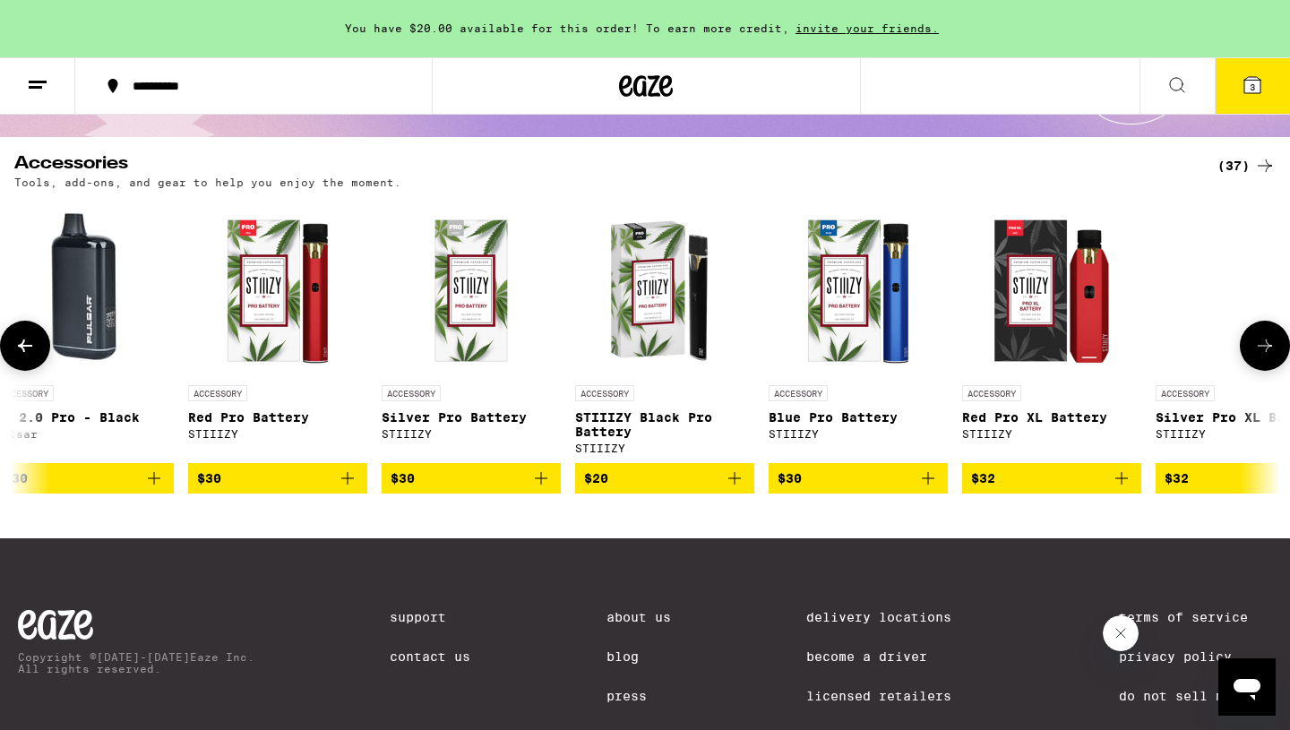
scroll to position [0, 5900]
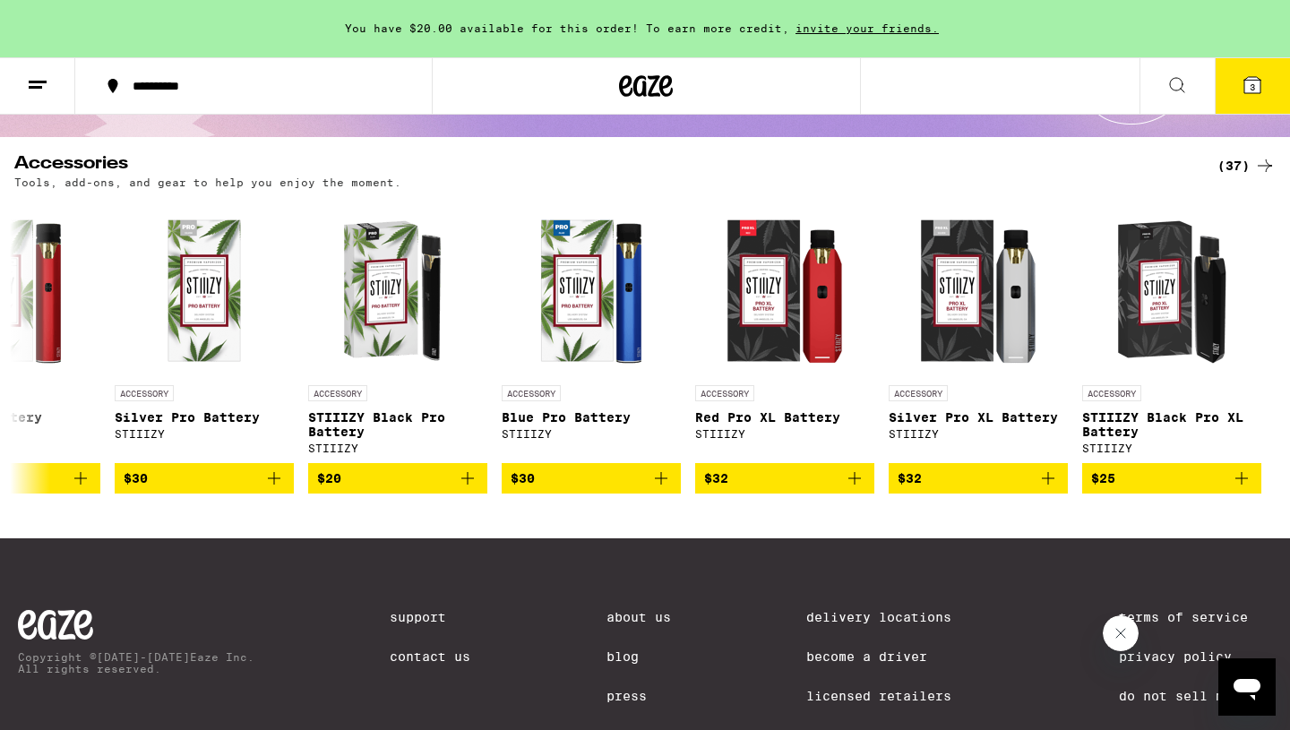
click at [1245, 90] on icon at bounding box center [1253, 85] width 16 height 16
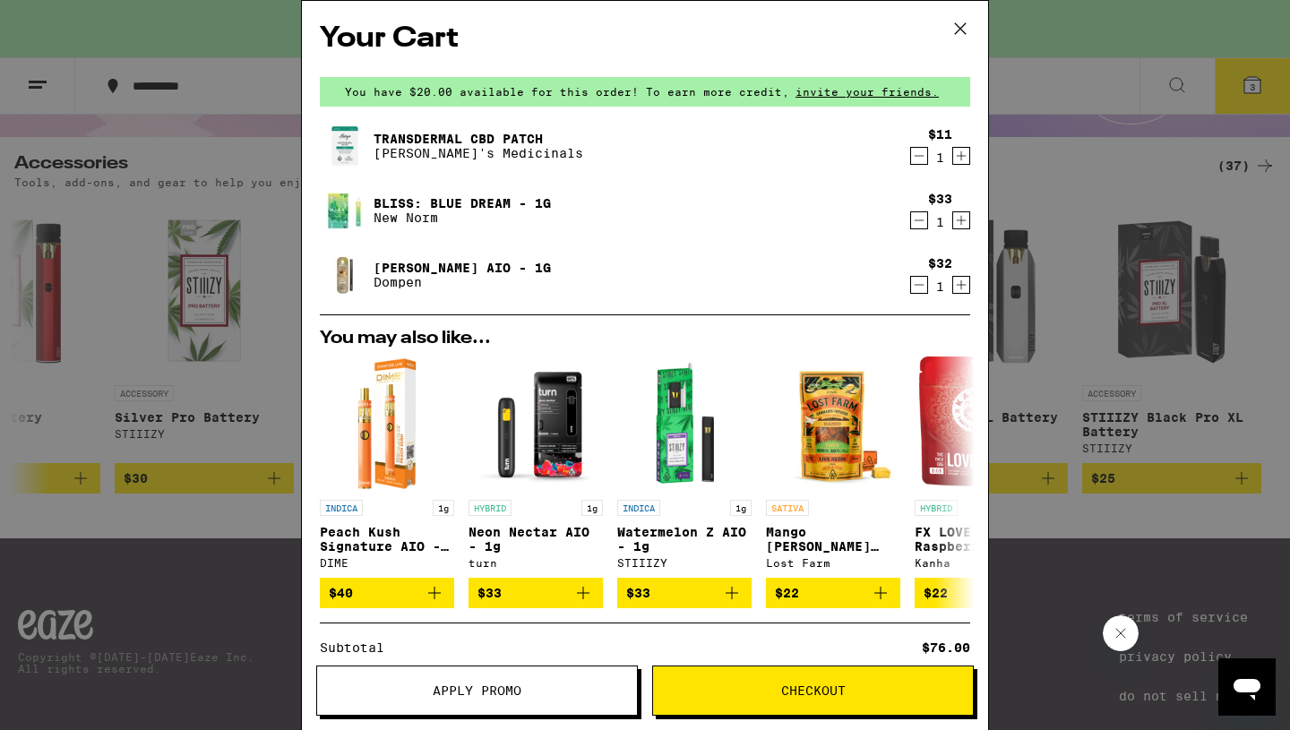
click at [741, 694] on span "Checkout" at bounding box center [813, 691] width 320 height 13
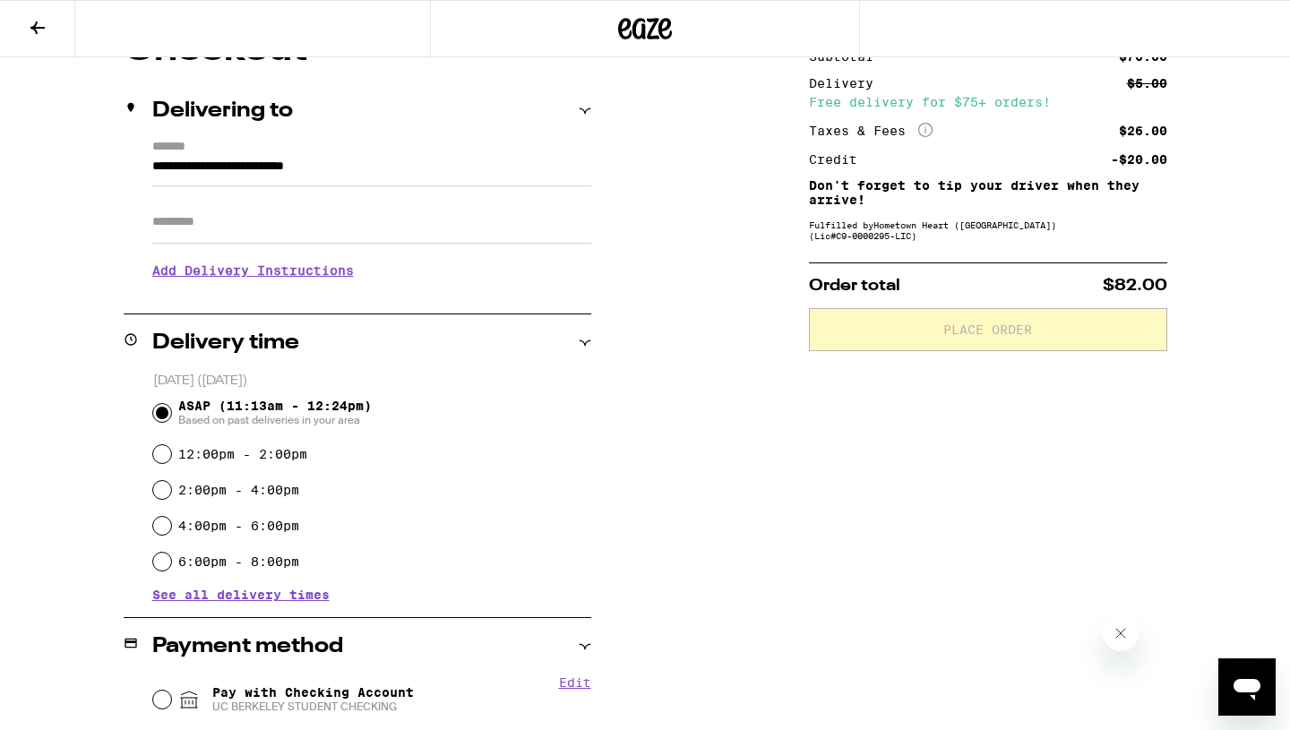
scroll to position [187, 0]
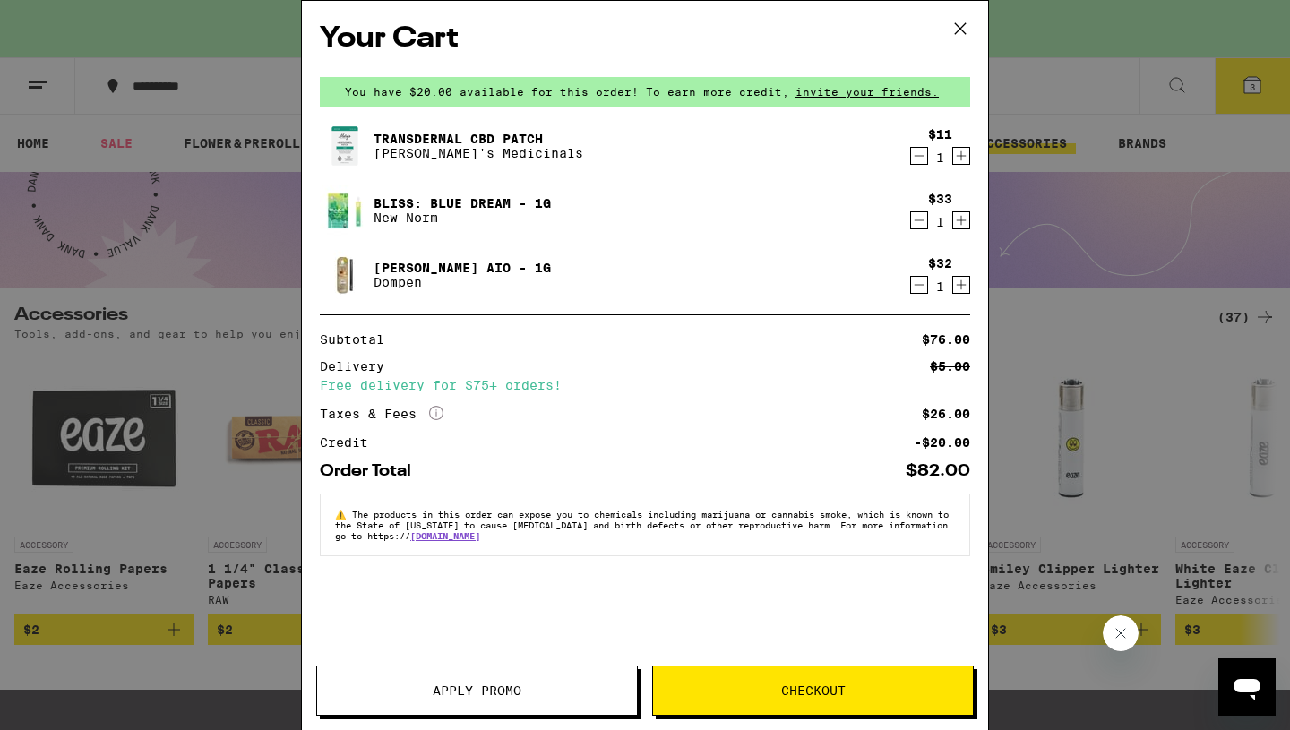
click at [571, 681] on button "Apply Promo" at bounding box center [477, 691] width 322 height 50
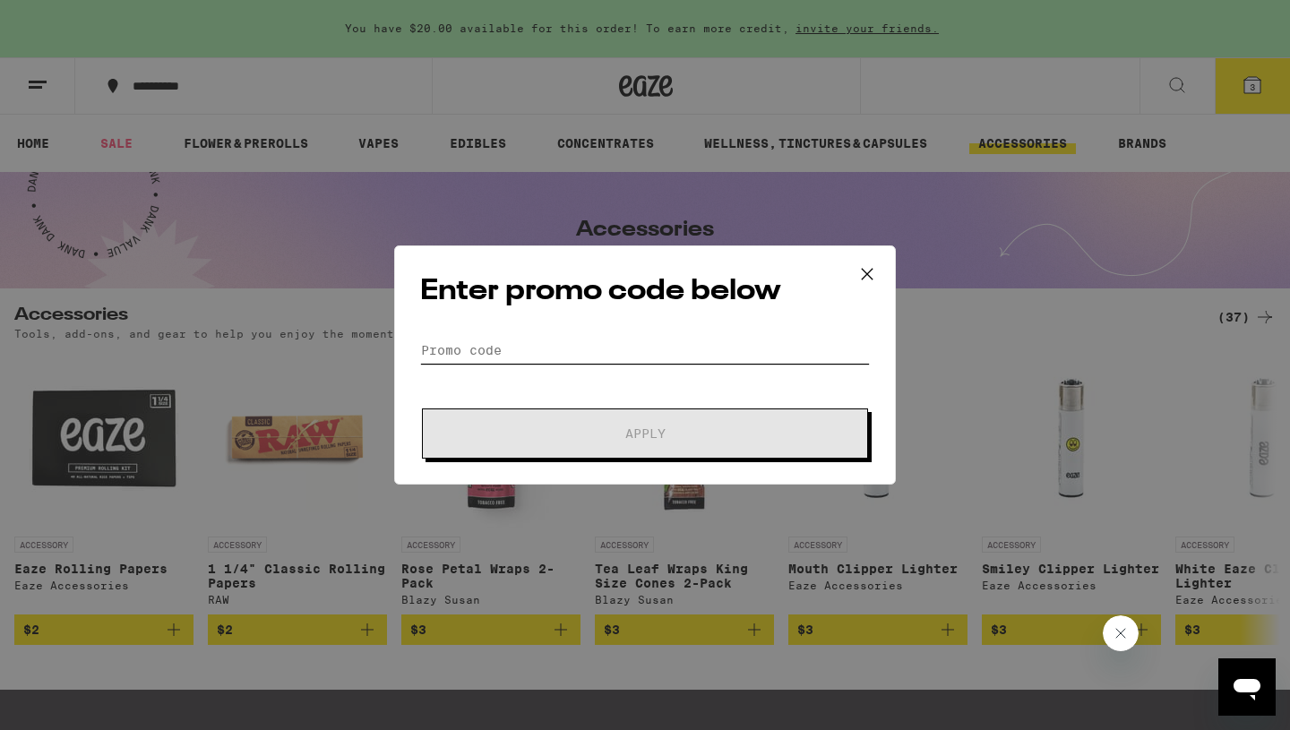
click at [587, 361] on input "Promo Code" at bounding box center [645, 350] width 450 height 27
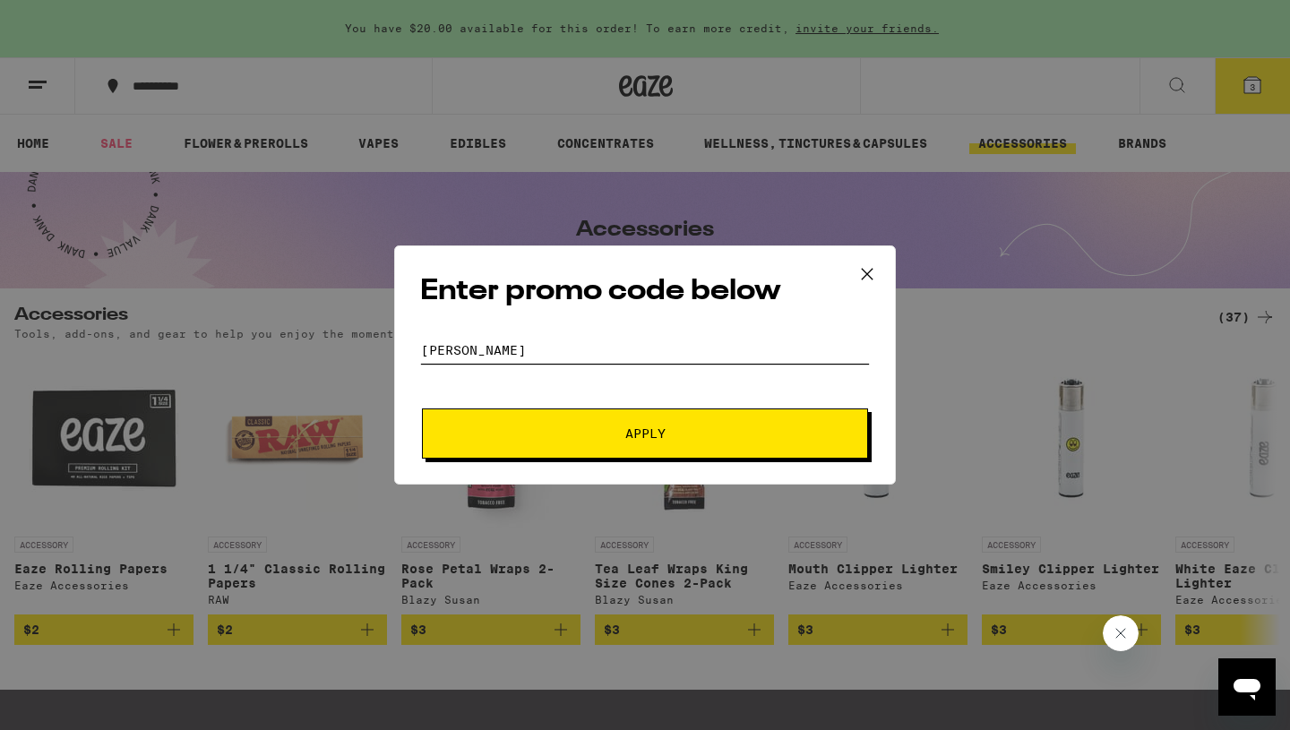
type input "LITTY"
click at [640, 415] on button "Apply" at bounding box center [645, 434] width 446 height 50
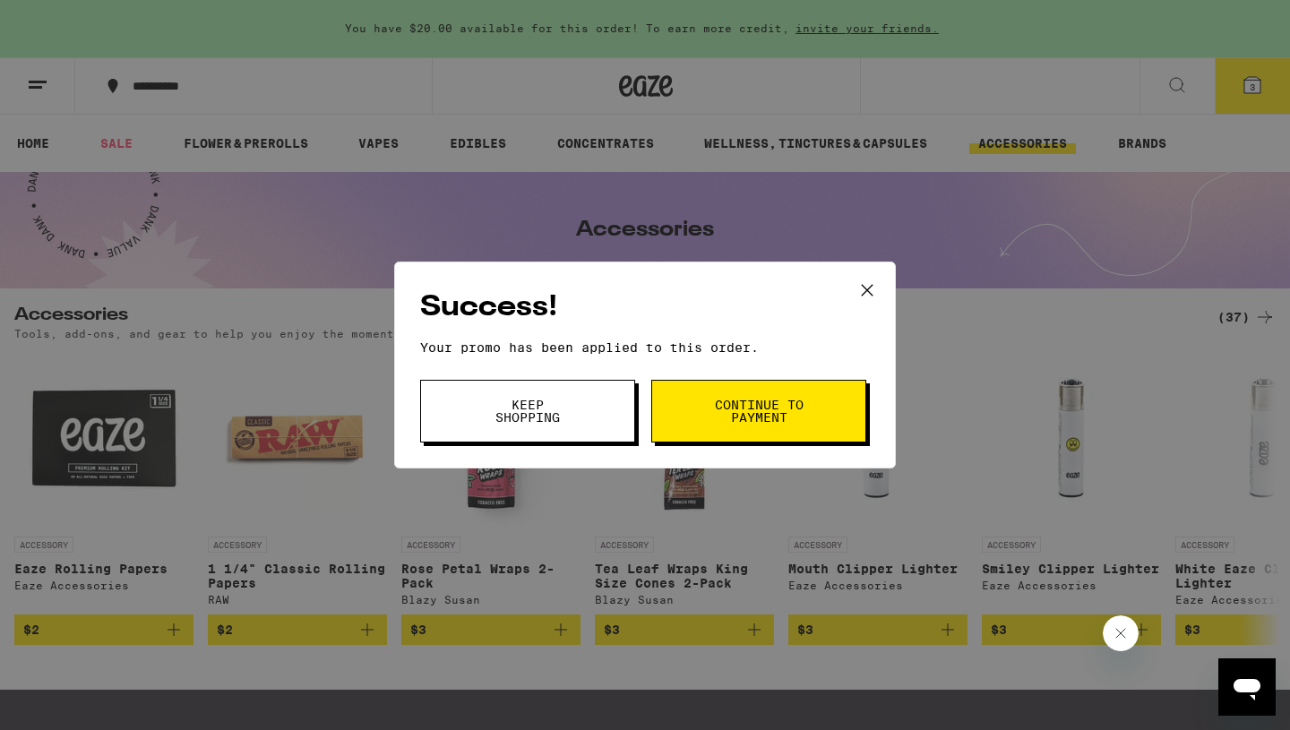
click at [767, 424] on span "Continue to payment" at bounding box center [758, 411] width 91 height 25
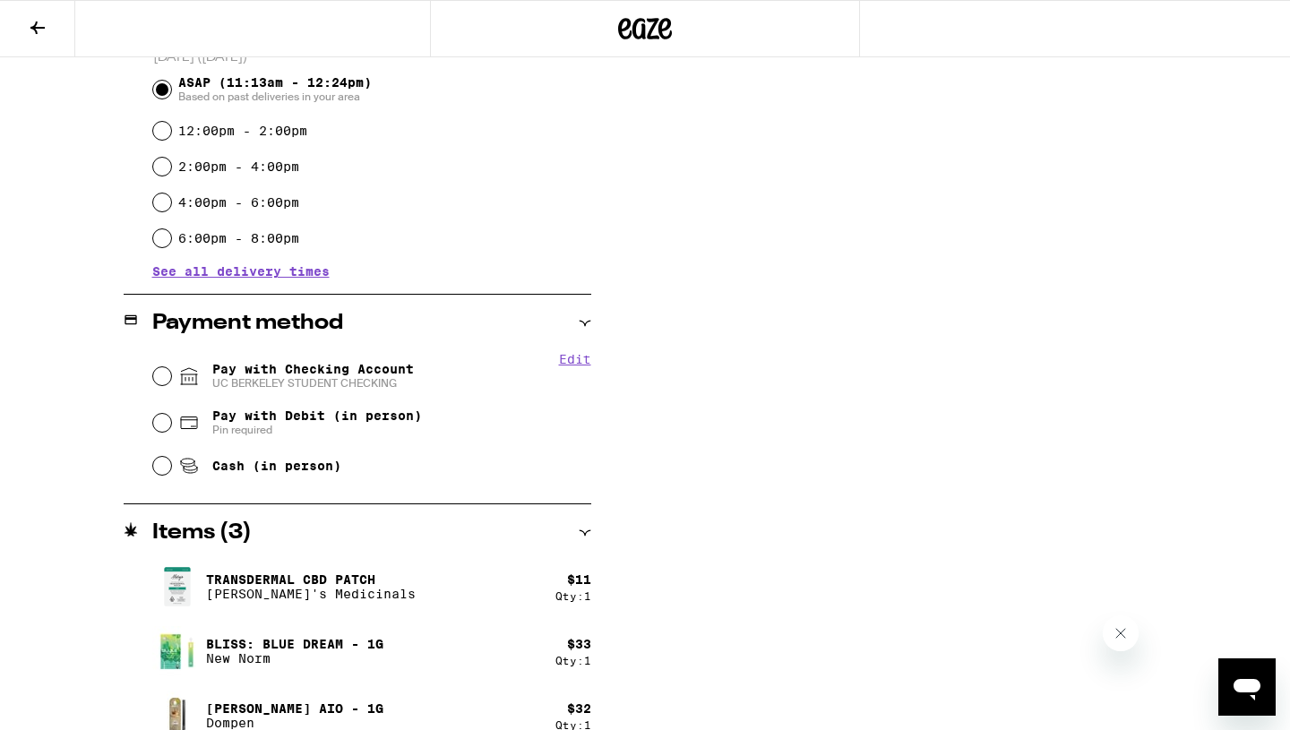
scroll to position [505, 0]
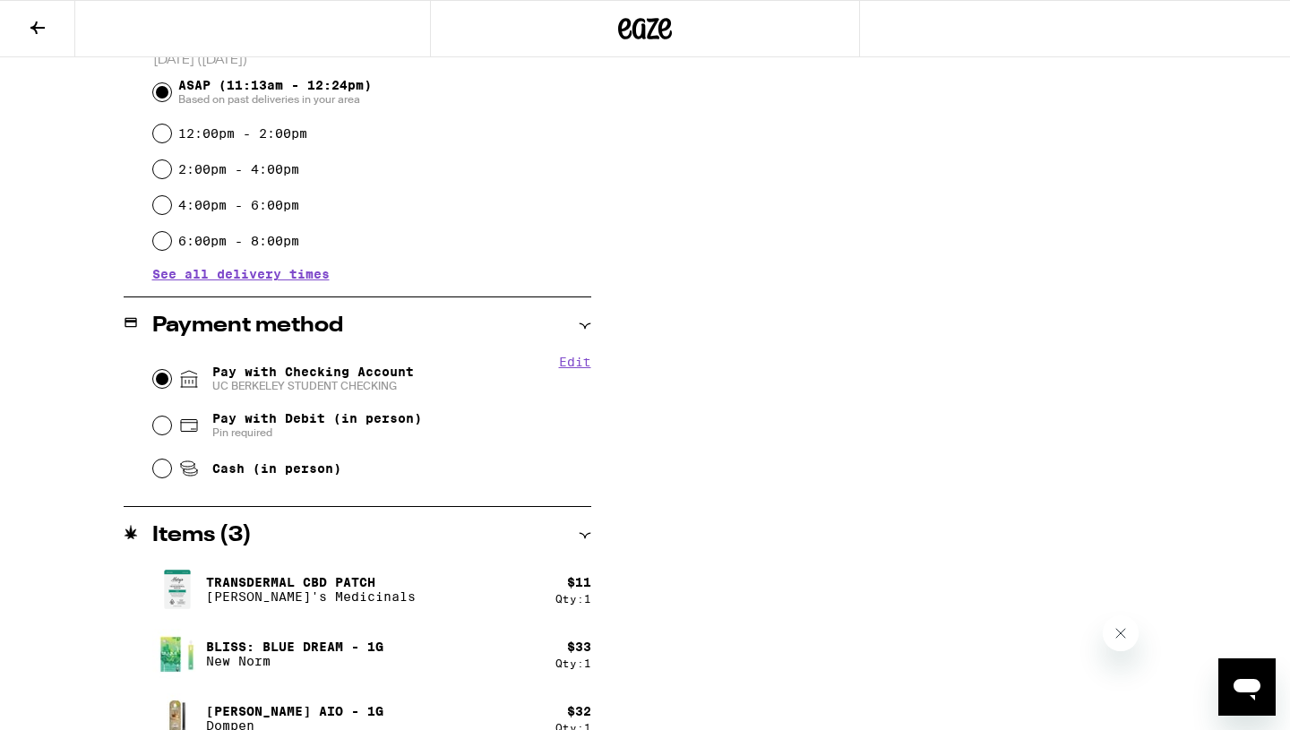
click at [163, 382] on input "Pay with Checking Account UC BERKELEY STUDENT CHECKING" at bounding box center [162, 379] width 18 height 18
radio input "true"
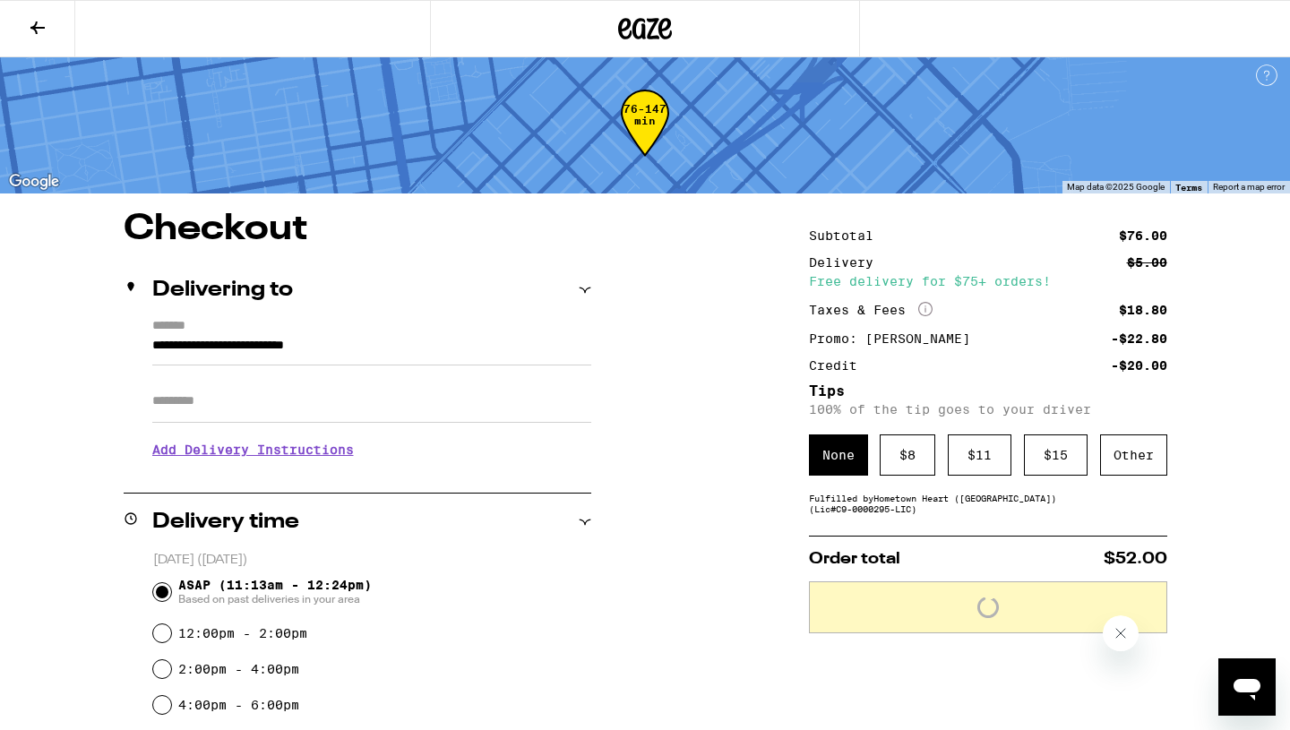
scroll to position [11, 0]
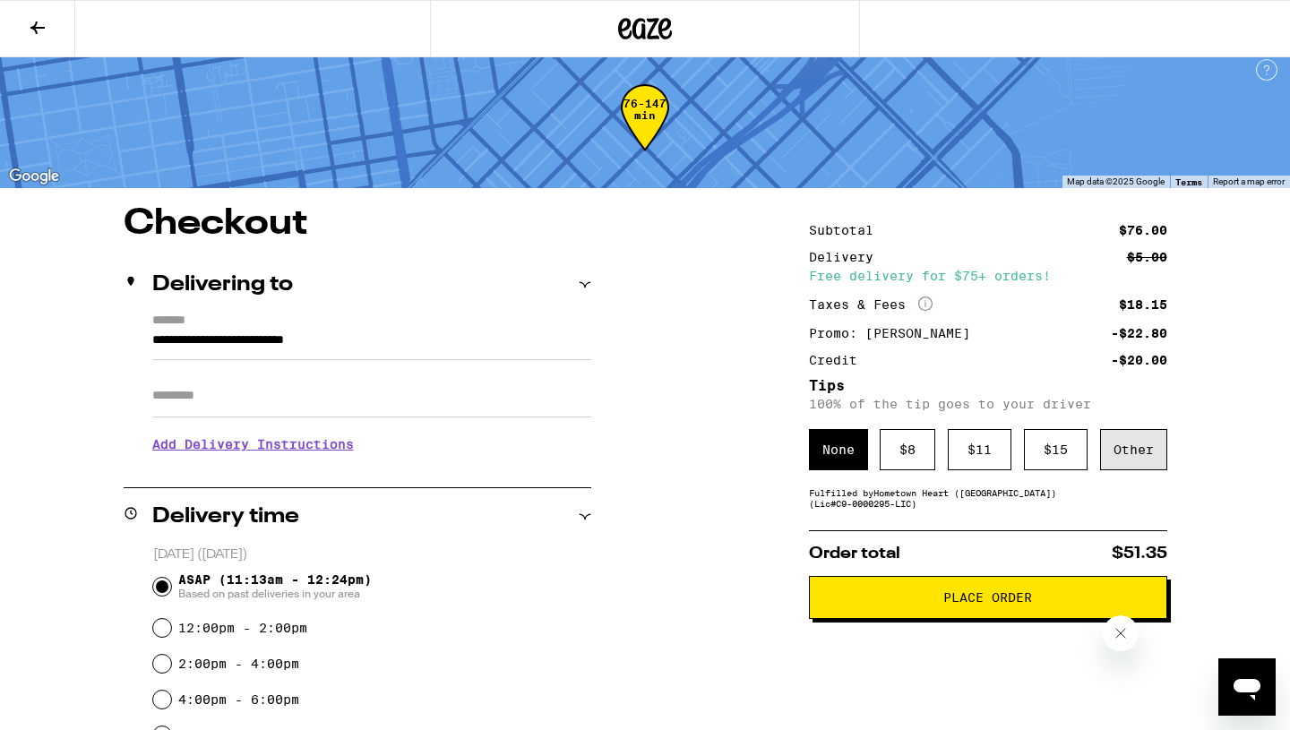
click at [1121, 448] on div "Other" at bounding box center [1133, 449] width 67 height 41
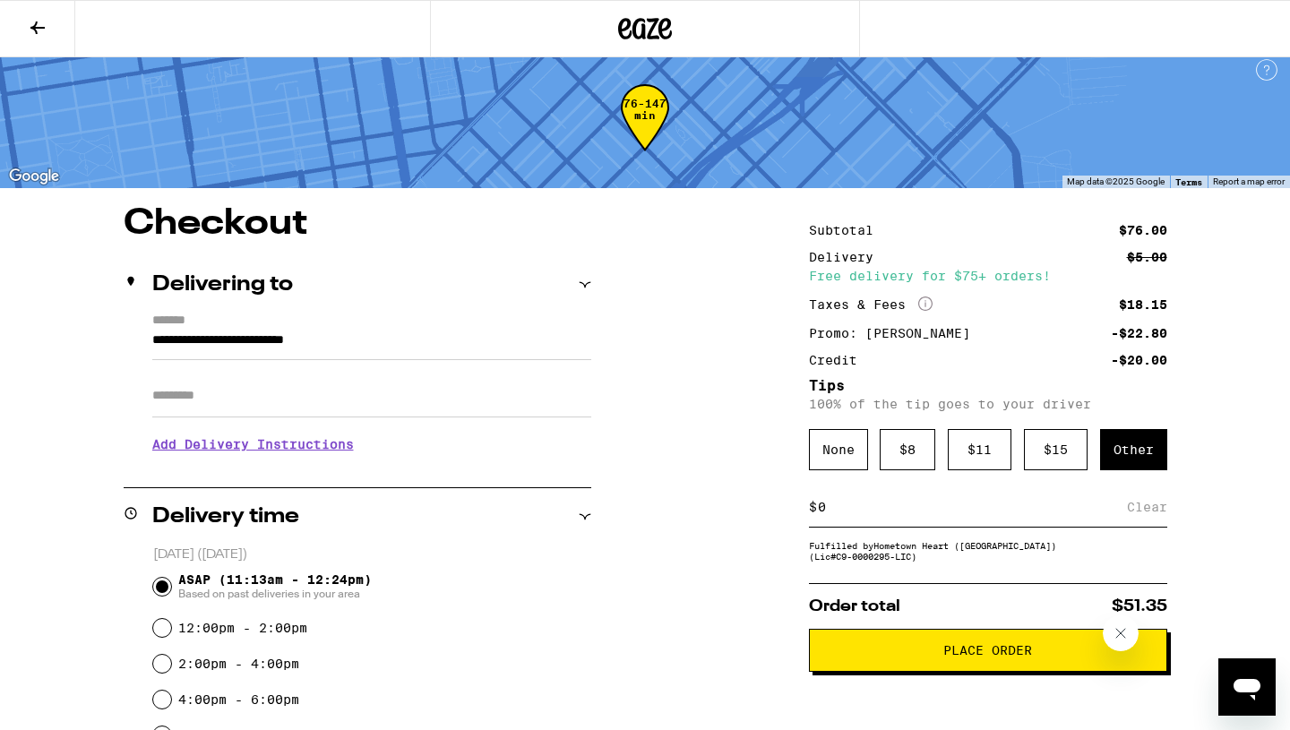
click at [859, 515] on input at bounding box center [972, 507] width 310 height 16
type input "4"
click at [1012, 672] on button "Place Order" at bounding box center [988, 650] width 358 height 43
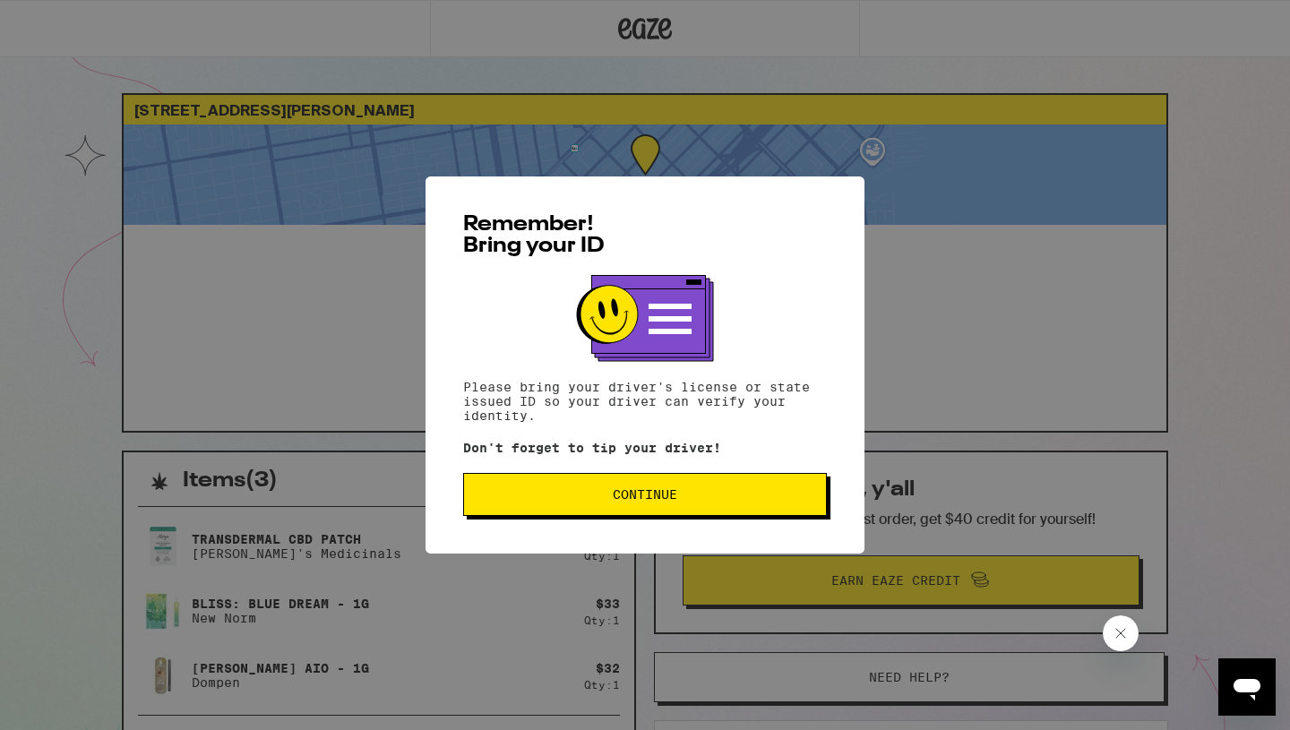
click at [583, 495] on span "Continue" at bounding box center [645, 494] width 333 height 13
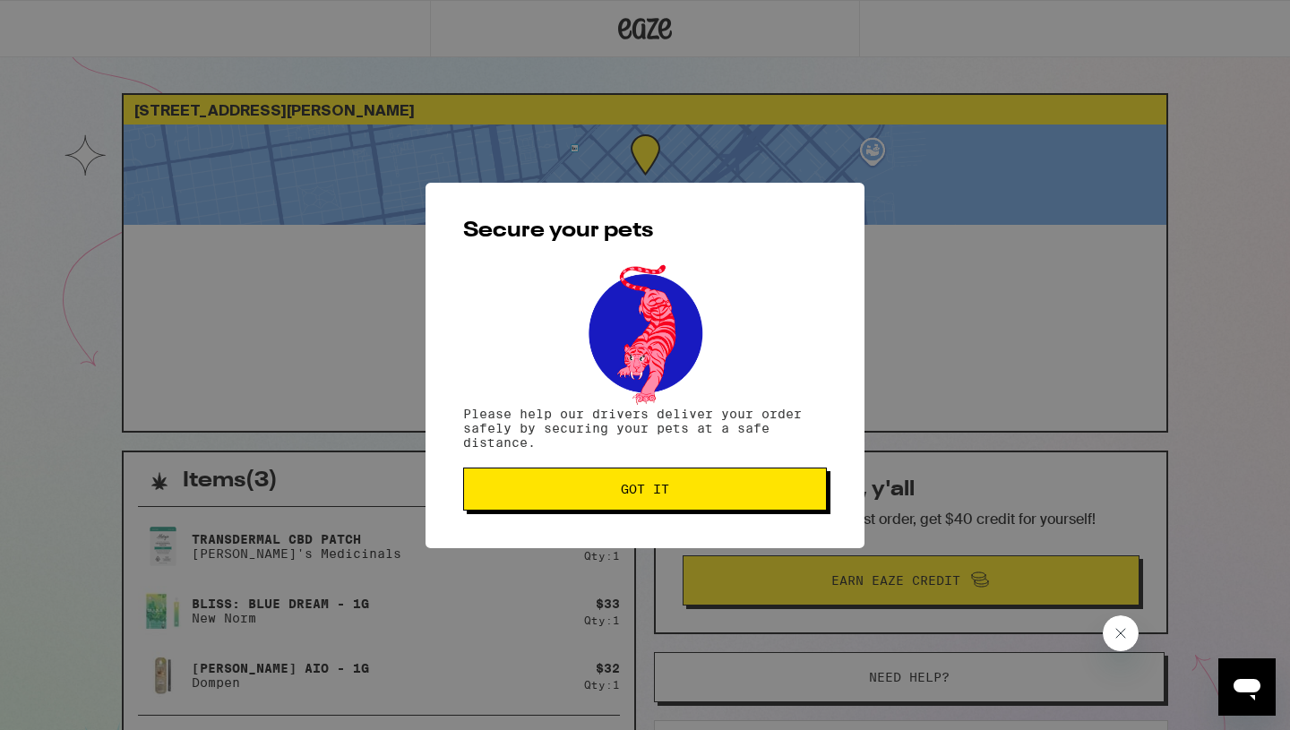
click at [583, 495] on span "Got it" at bounding box center [645, 489] width 333 height 13
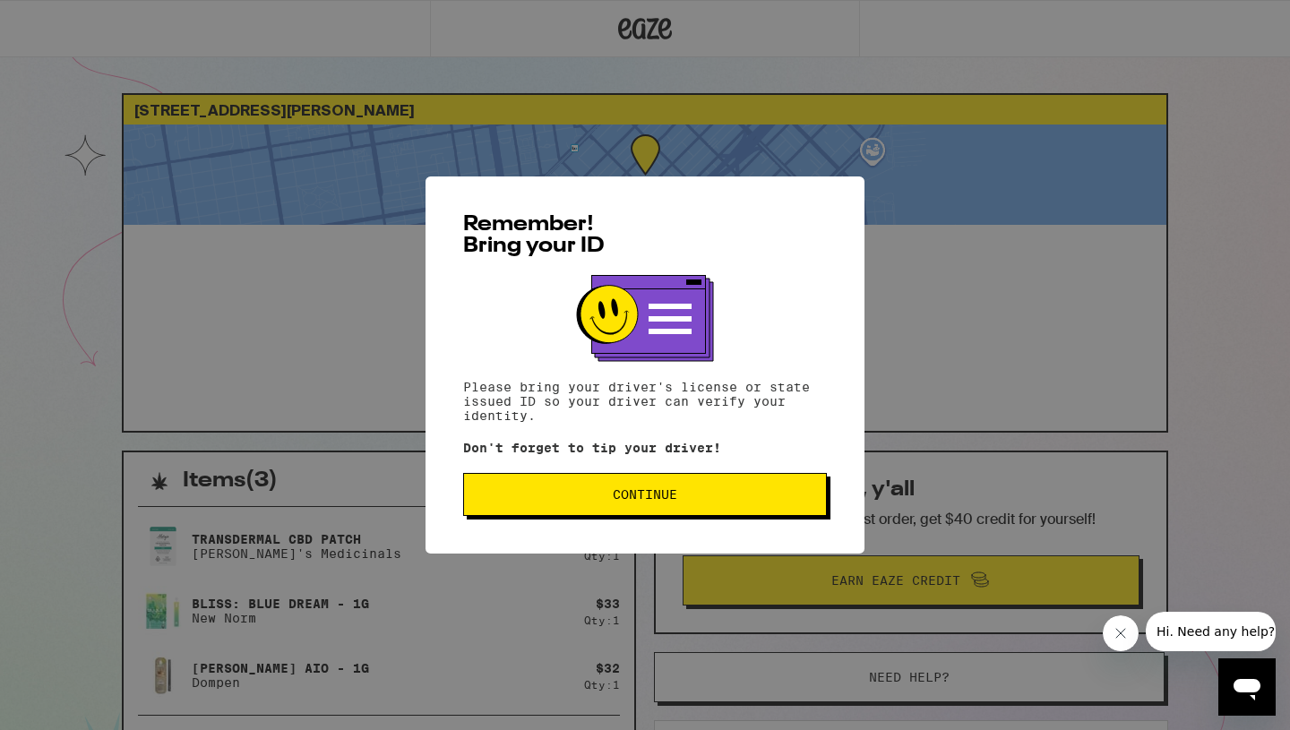
click at [660, 513] on button "Continue" at bounding box center [645, 494] width 364 height 43
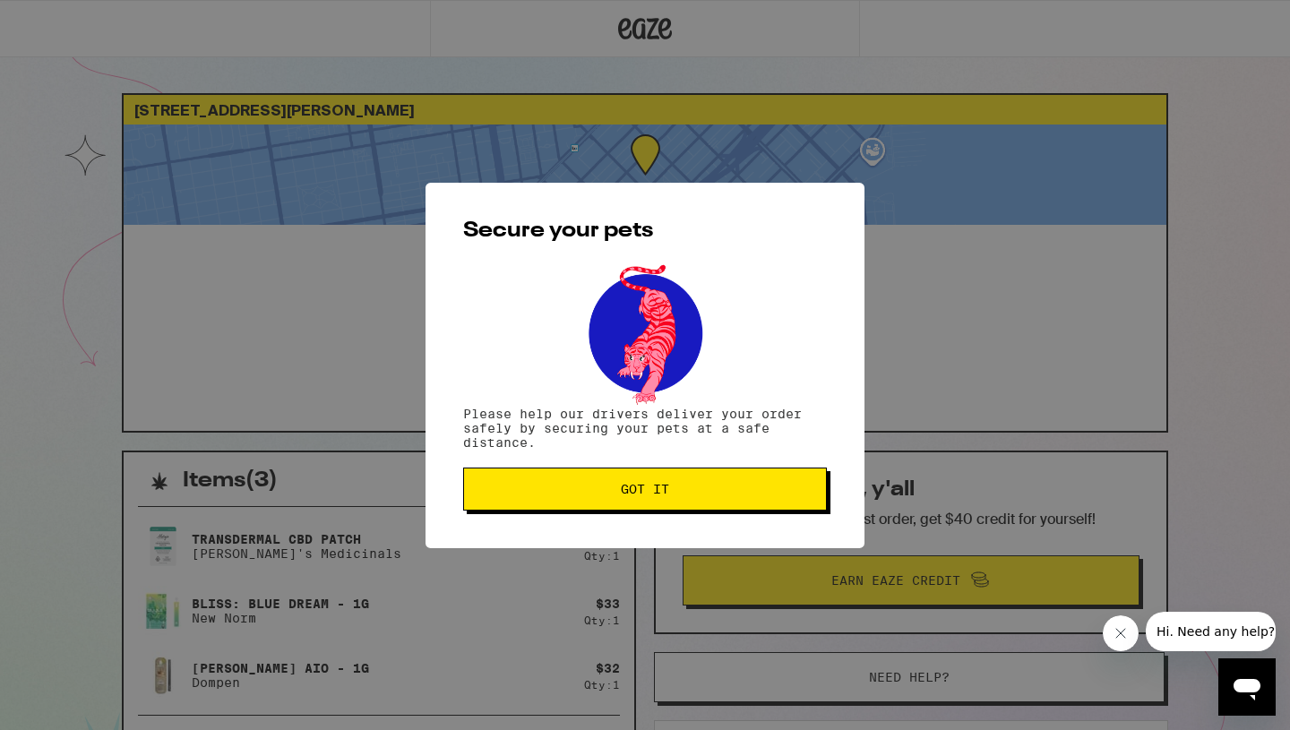
click at [657, 491] on span "Got it" at bounding box center [645, 489] width 48 height 13
click at [513, 490] on span "Got it" at bounding box center [645, 489] width 333 height 13
click at [548, 500] on button "Got it" at bounding box center [645, 489] width 364 height 43
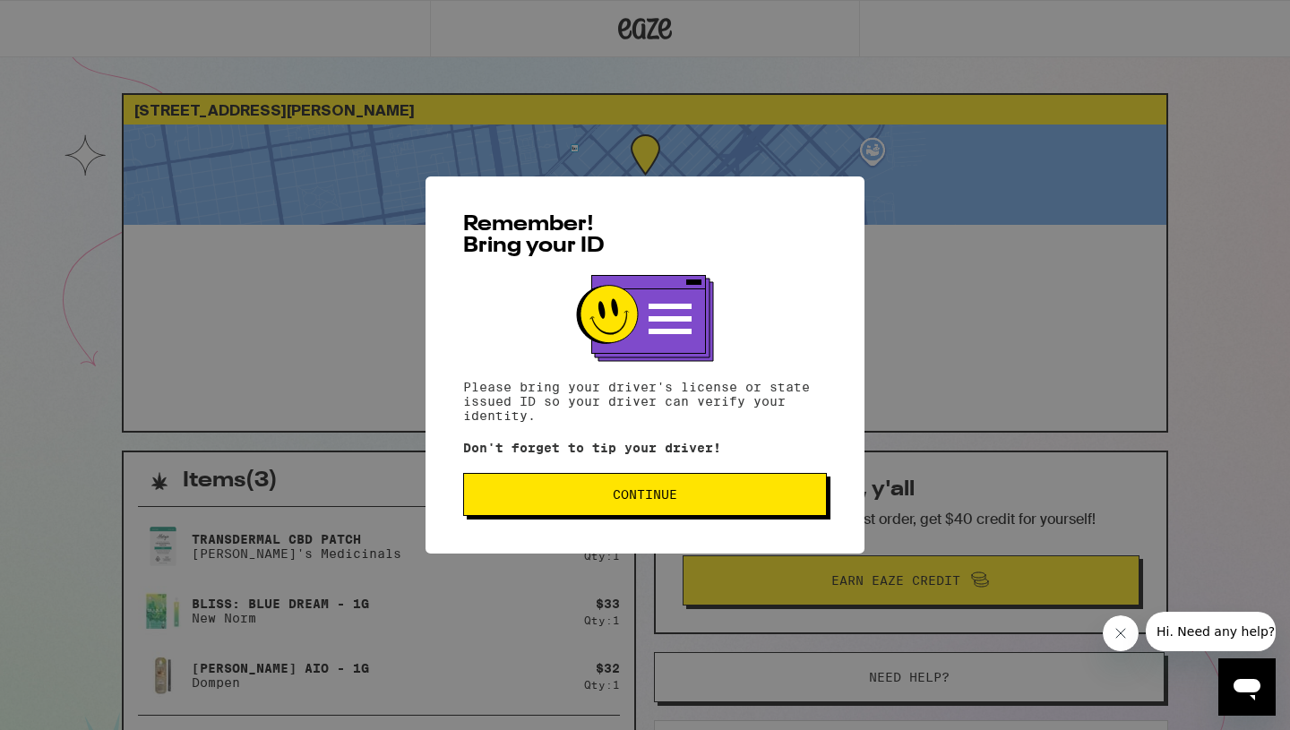
click at [721, 501] on span "Continue" at bounding box center [645, 494] width 333 height 13
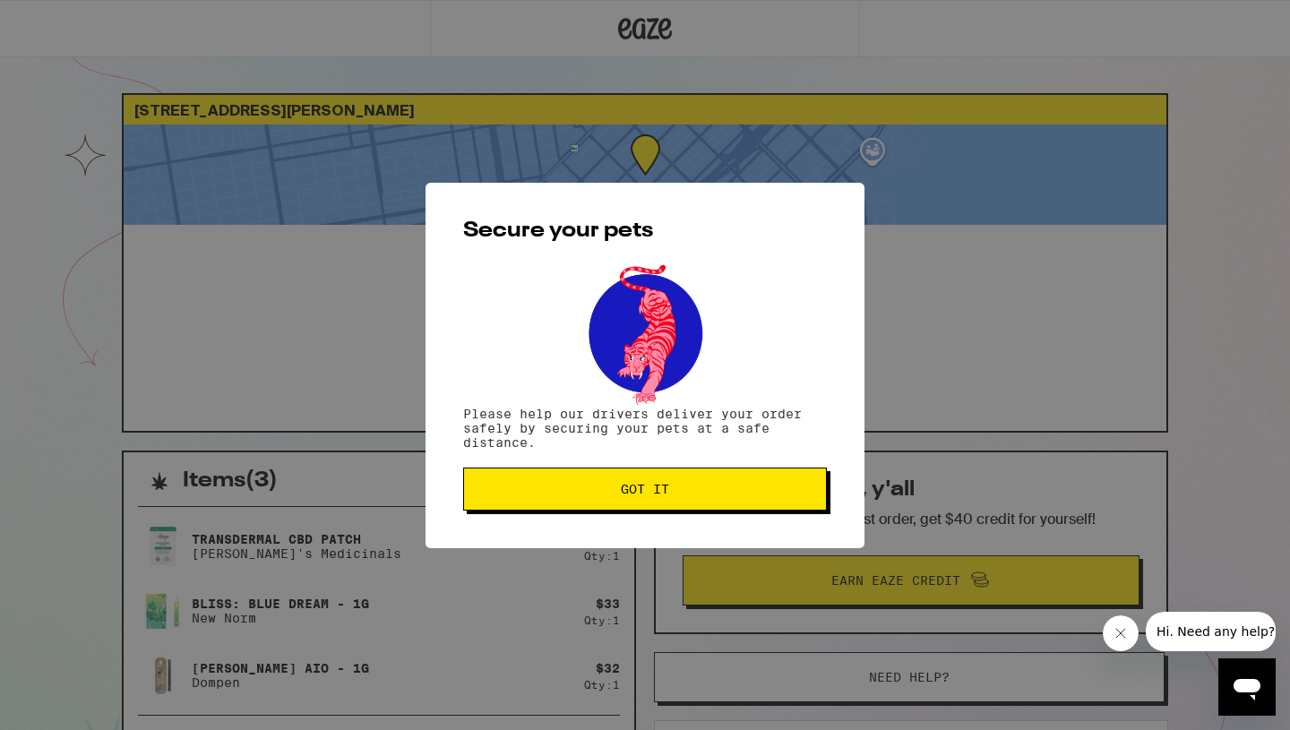
click at [721, 502] on button "Got it" at bounding box center [645, 489] width 364 height 43
